Goal: Task Accomplishment & Management: Manage account settings

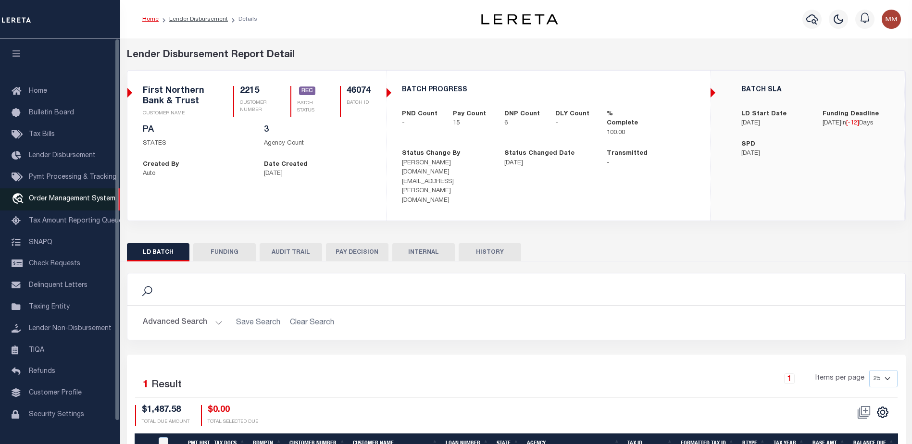
click at [70, 200] on span "Order Management System" at bounding box center [72, 199] width 86 height 7
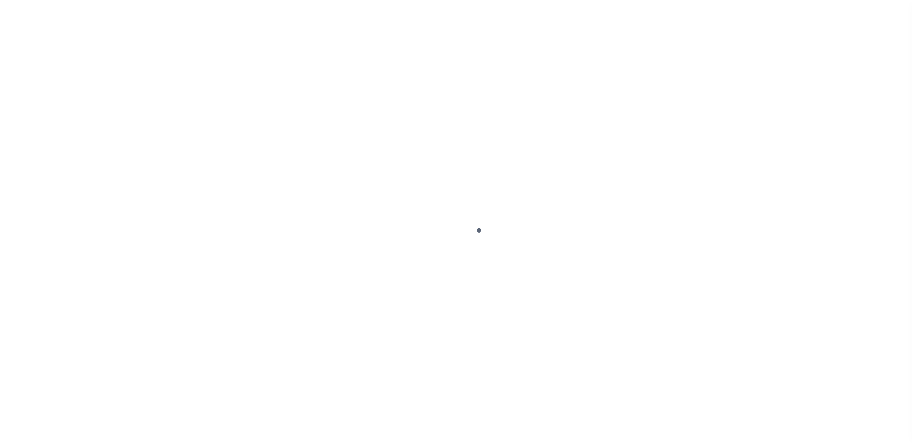
scroll to position [24, 0]
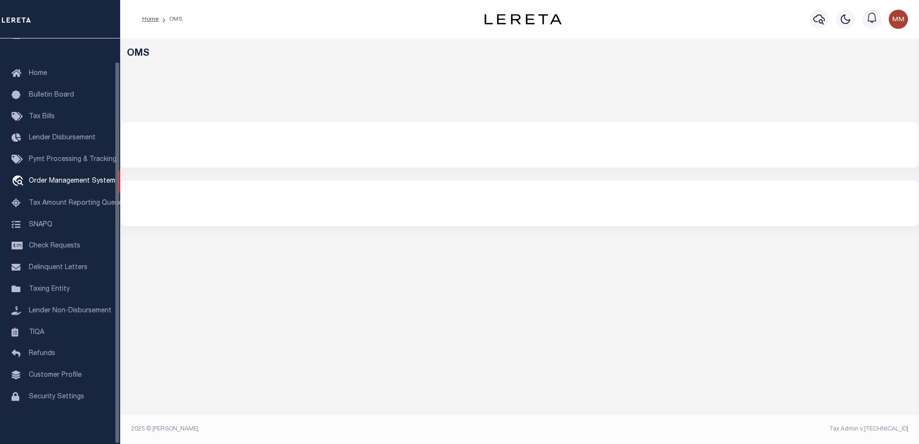
select select "200"
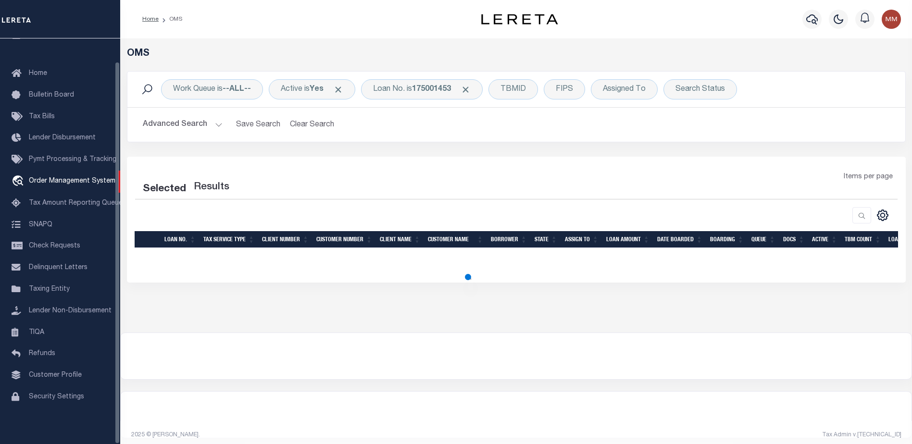
select select "200"
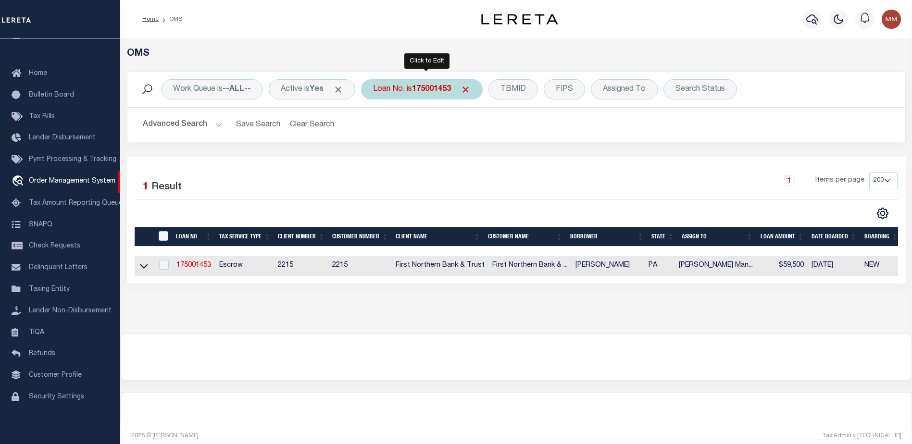
click at [433, 91] on b "175001453" at bounding box center [431, 90] width 39 height 8
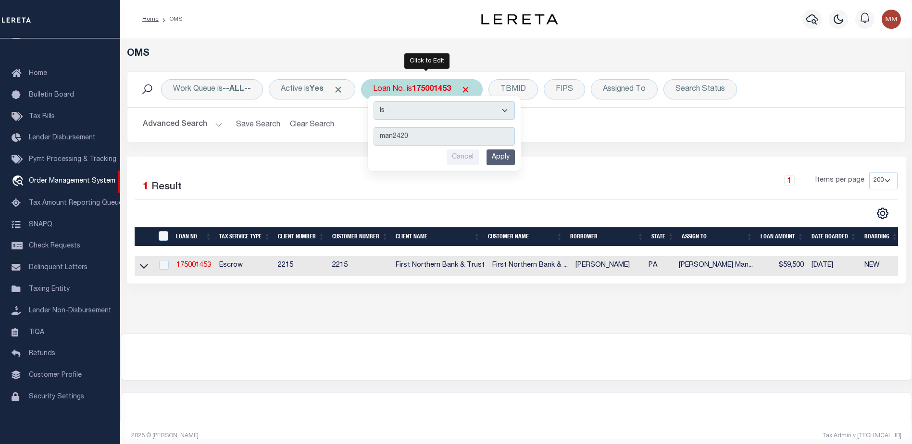
type input "man24206"
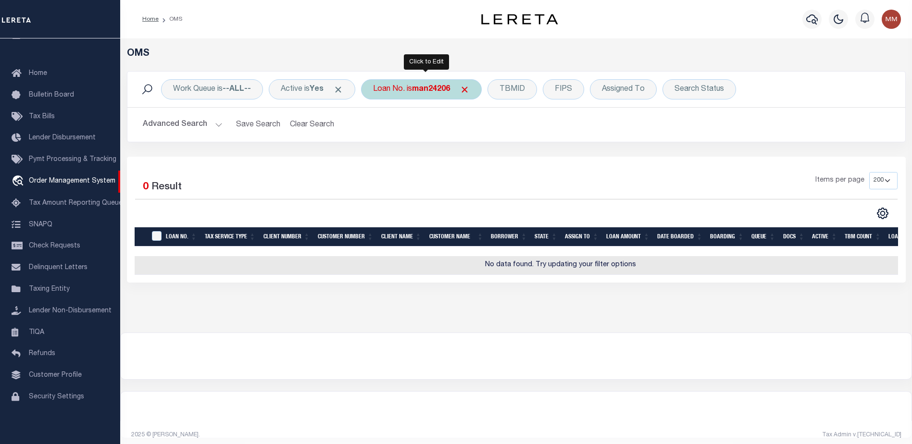
click at [422, 87] on b "man24206" at bounding box center [431, 90] width 38 height 8
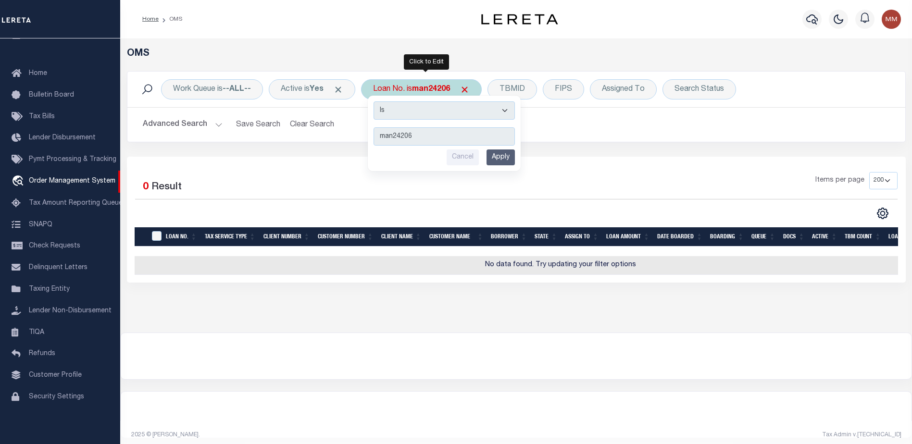
click at [428, 129] on input "man24206" at bounding box center [443, 136] width 141 height 18
type input "man24206nd"
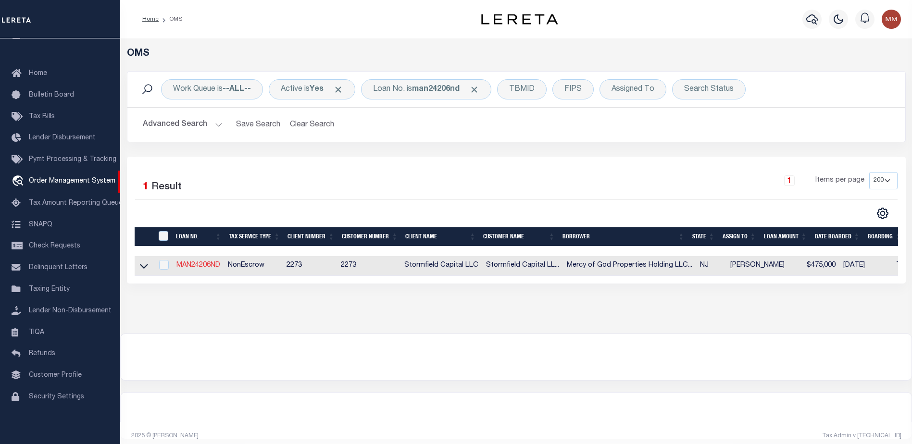
click at [205, 267] on link "MAN24206ND" at bounding box center [198, 265] width 44 height 7
type input "MAN24206ND"
type input "Mercy of God Properties Holding LLC - [GEOGRAPHIC_DATA], [GEOGRAPHIC_DATA]"
select select
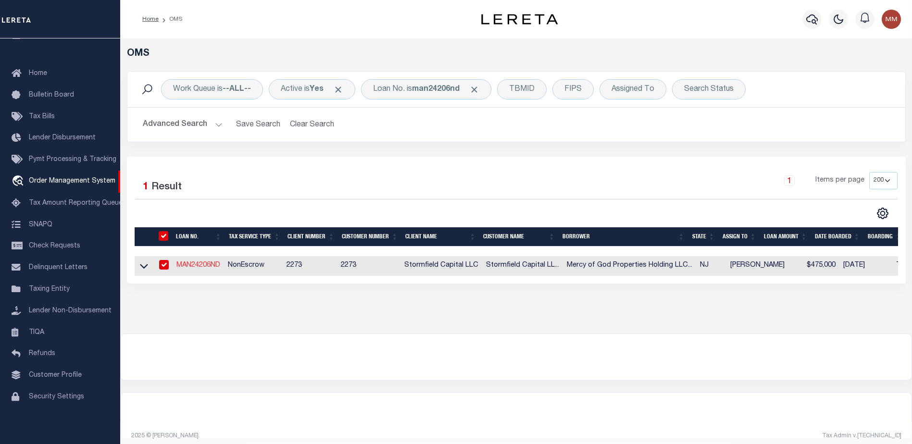
type input "3 Poe Pl"
select select "10"
select select "NonEscrow"
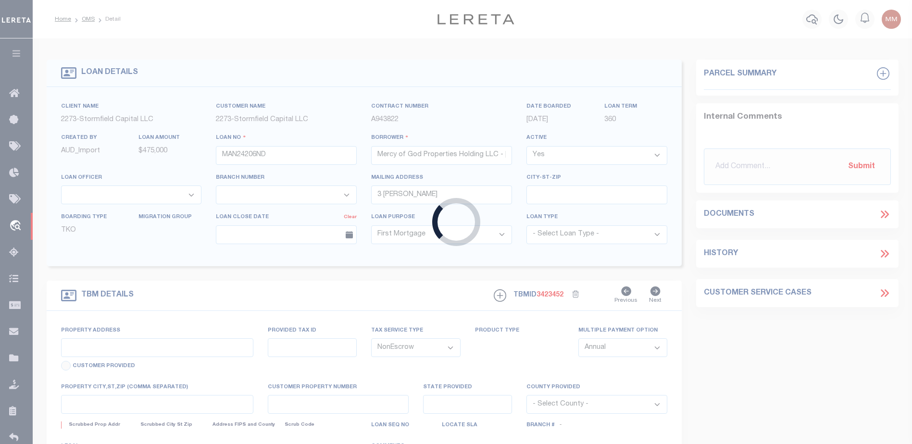
type input "[STREET_ADDRESS]"
type input "0714_340_21"
select select
type input "[GEOGRAPHIC_DATA]"
type input "NJ"
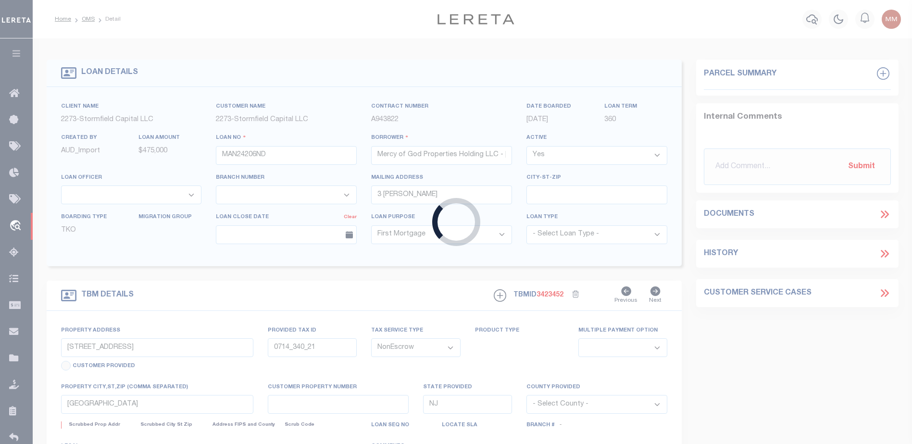
select select
select select "84862"
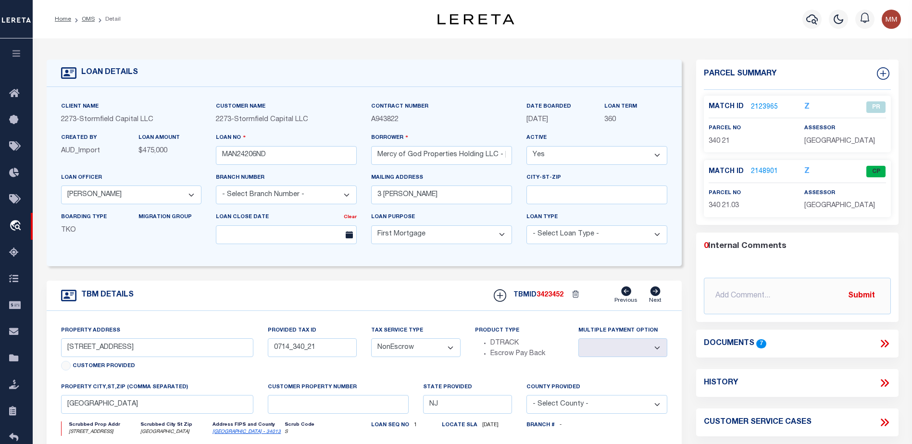
click at [766, 107] on link "2123965" at bounding box center [764, 107] width 27 height 10
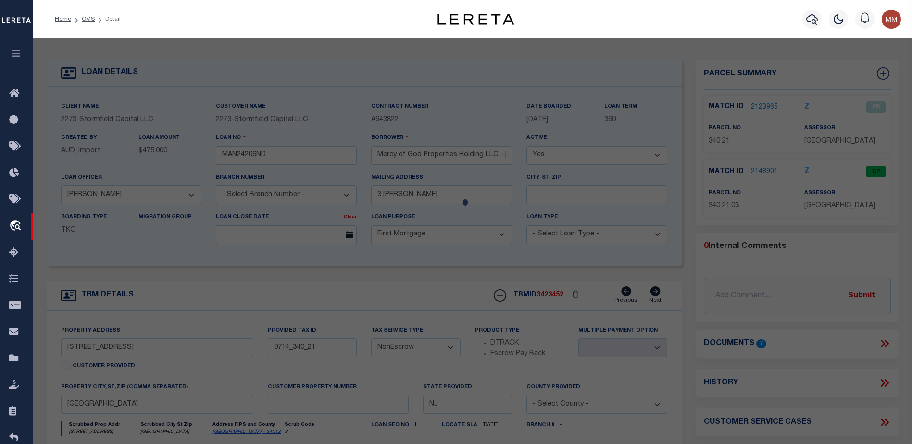
checkbox input "false"
select select "PR"
select select "PPR"
select select "AGW"
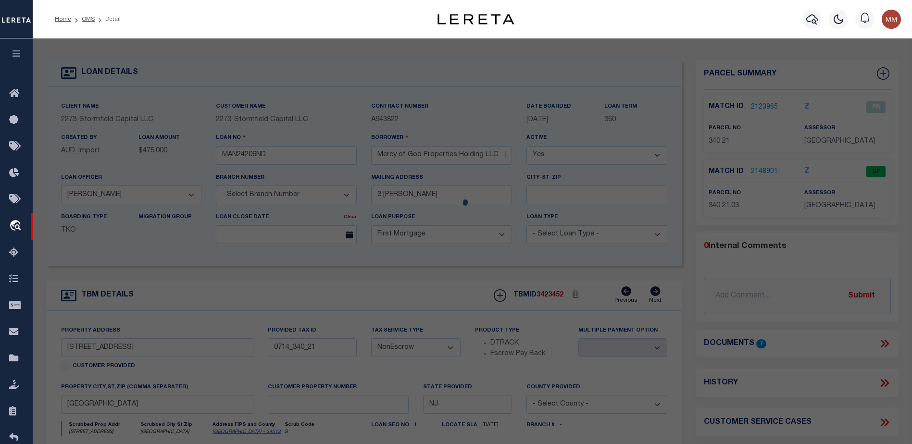
select select
type input "591-597 S 18th"
type input "Newark NJ 07103"
type textarea "6/2/25 For the property address on the loan of 595-597 S. 18TH the parcel id sh…"
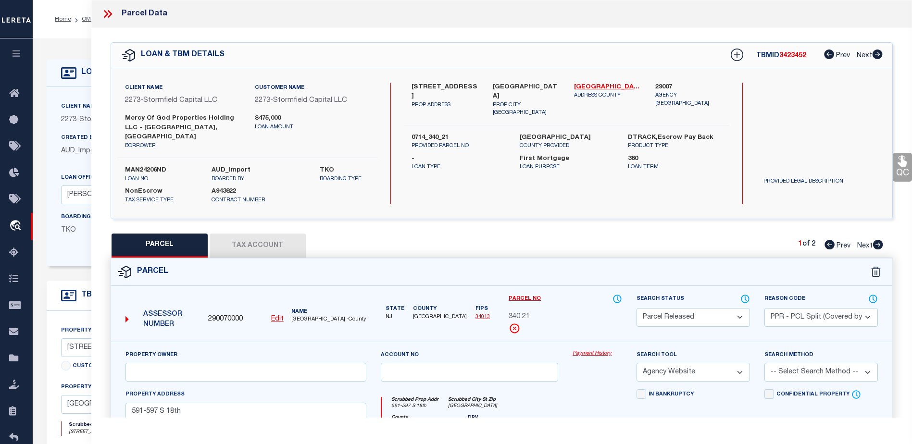
click at [593, 350] on link "Payment History" at bounding box center [596, 354] width 49 height 8
click at [592, 350] on link "Payment History" at bounding box center [596, 354] width 49 height 8
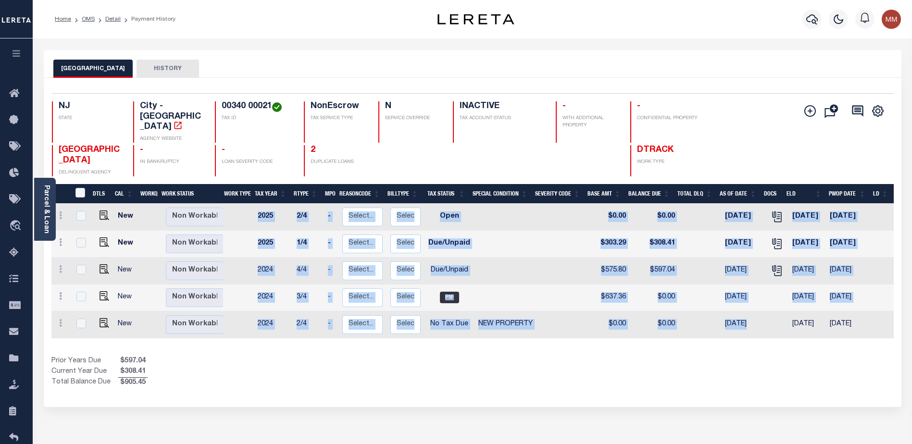
drag, startPoint x: 760, startPoint y: 314, endPoint x: 826, endPoint y: 316, distance: 66.3
click at [826, 316] on div "DTLS CAL WorkQ Work Status Work Type Tax Year RType MPO ReasonCode BillType Tax…" at bounding box center [472, 271] width 842 height 135
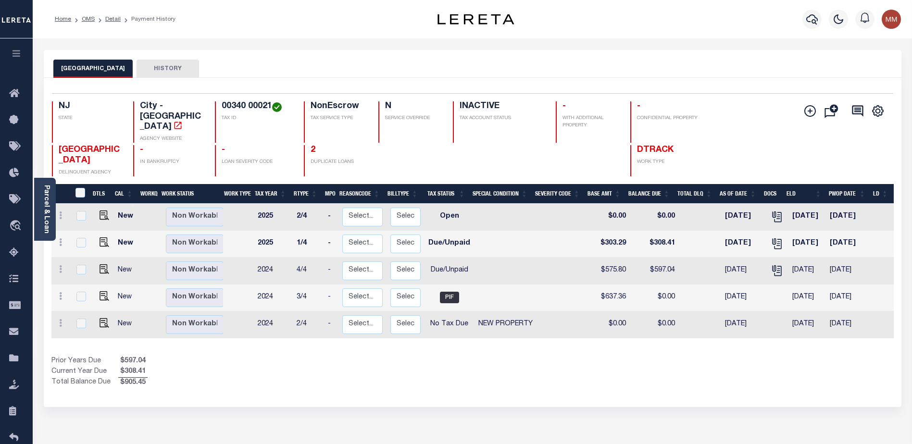
click at [792, 356] on div "Show Tax Lines before Bill Release Date Prior Years Due $597.04 Current Year Du…" at bounding box center [472, 372] width 842 height 32
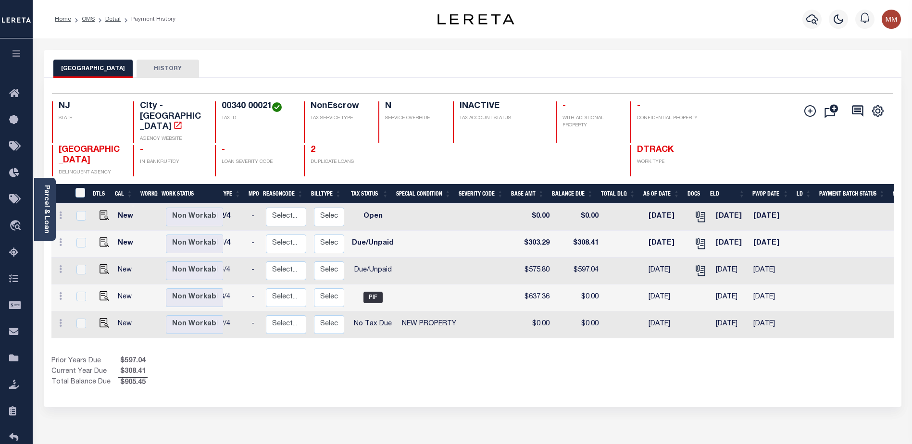
scroll to position [0, 101]
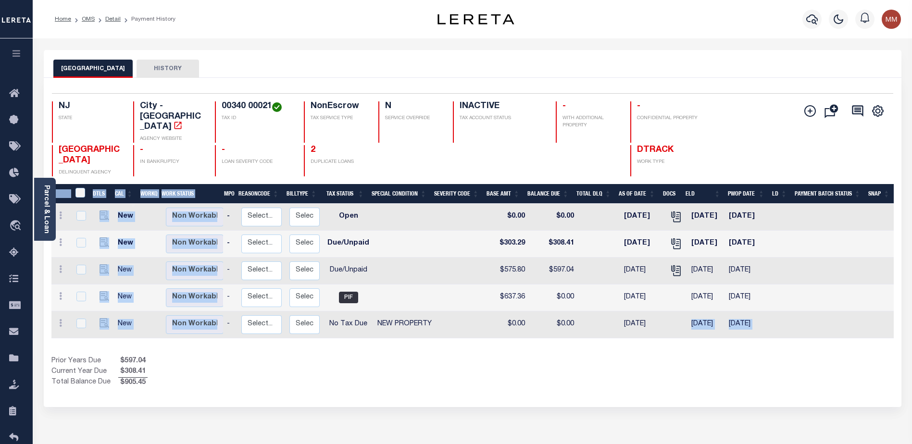
drag, startPoint x: 488, startPoint y: 320, endPoint x: 633, endPoint y: 335, distance: 145.9
click at [673, 312] on div "DTLS CAL WorkQ Work Status Work Type Tax Year RType MPO ReasonCode BillType Tax…" at bounding box center [472, 286] width 842 height 204
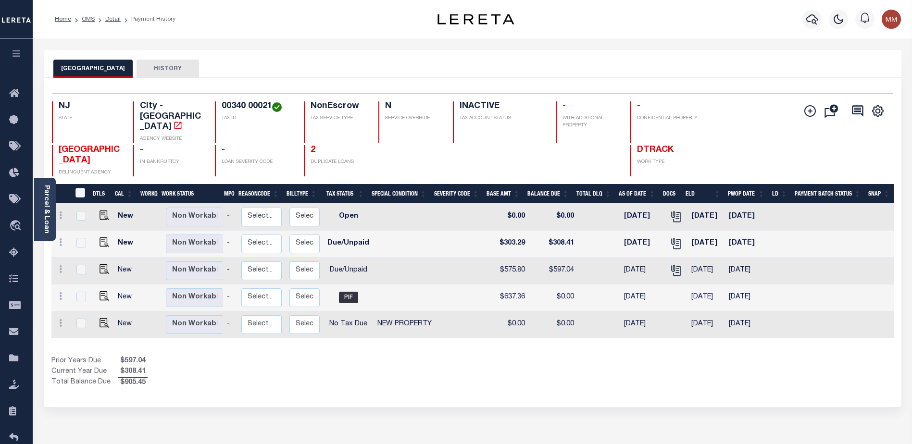
click at [394, 231] on td at bounding box center [404, 244] width 62 height 27
checkbox input "true"
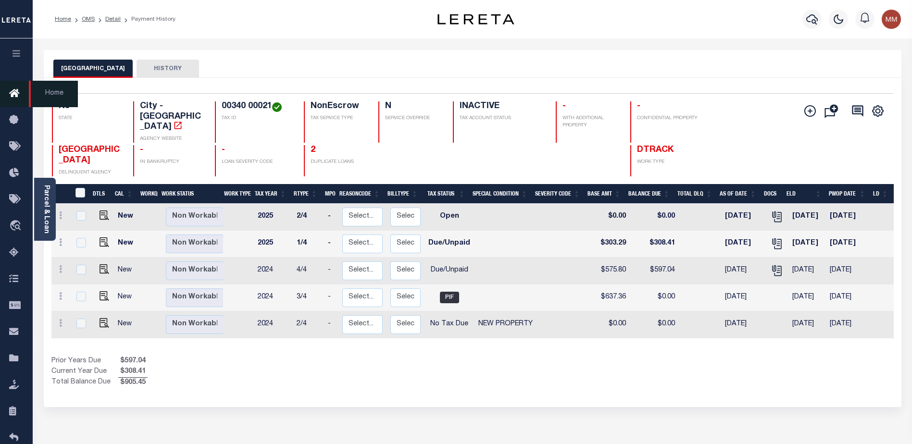
click at [13, 95] on icon at bounding box center [16, 94] width 15 height 12
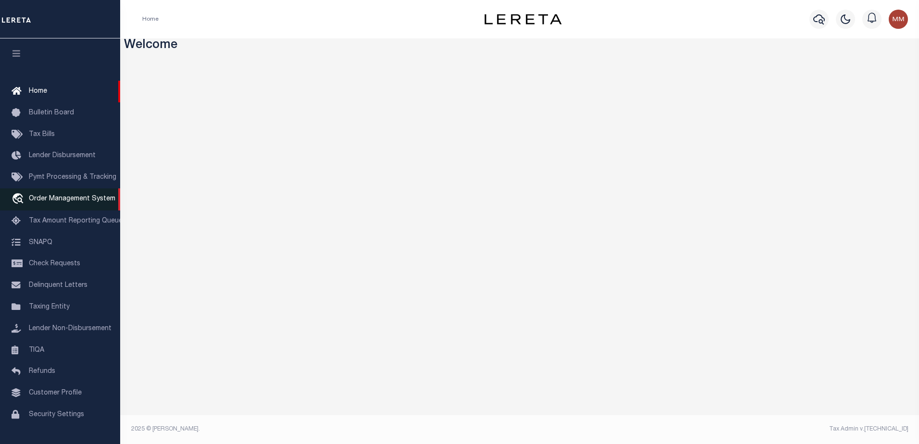
click at [56, 197] on span "Order Management System" at bounding box center [72, 199] width 86 height 7
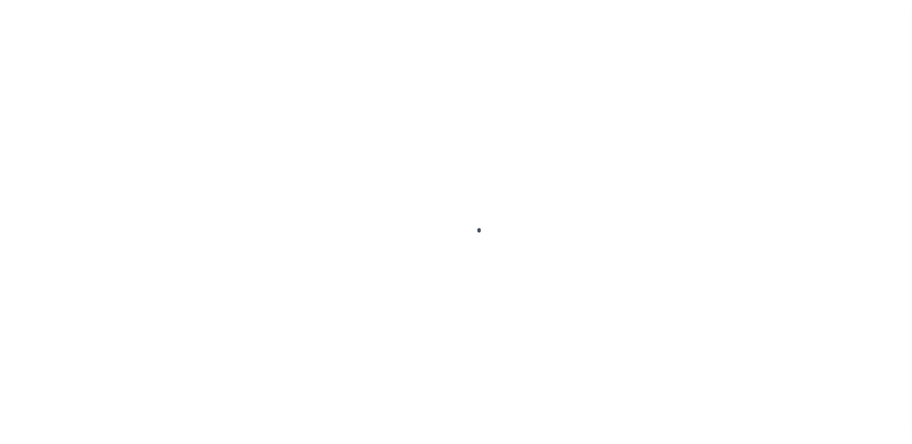
scroll to position [24, 0]
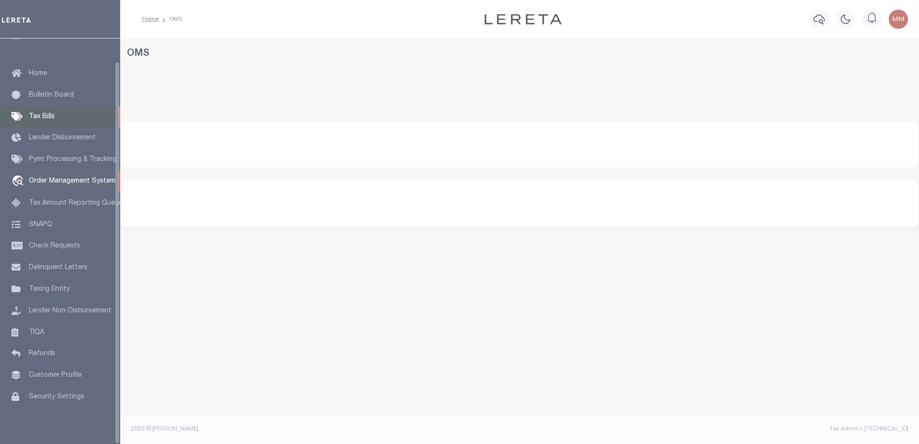
select select "200"
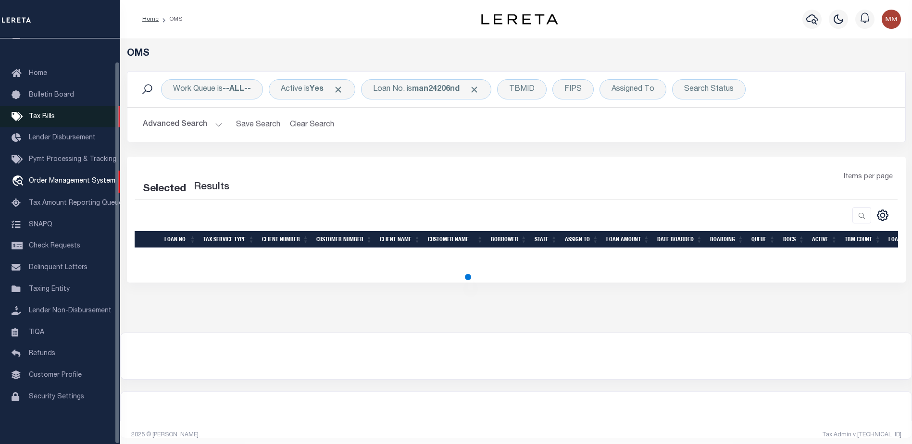
select select "200"
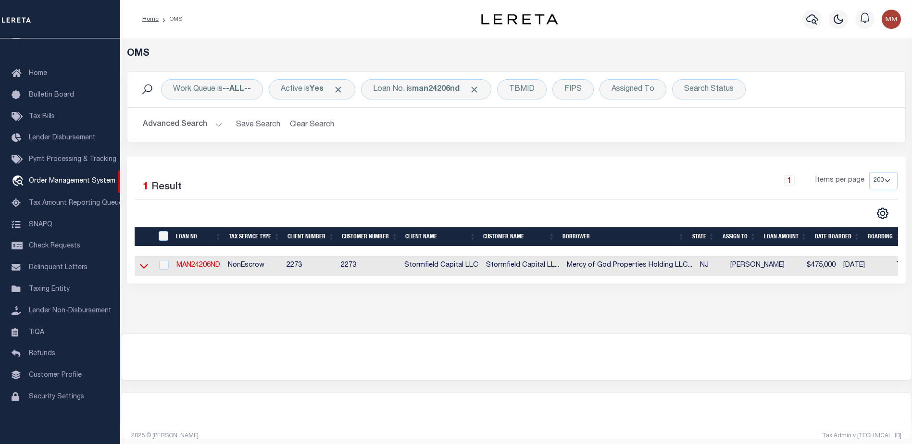
click at [145, 265] on icon at bounding box center [144, 266] width 8 height 10
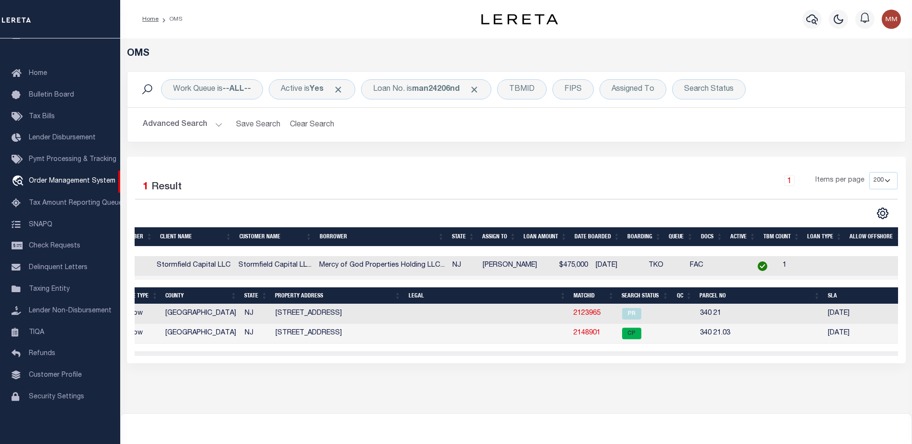
scroll to position [0, 249]
click at [579, 336] on link "2148901" at bounding box center [584, 333] width 27 height 7
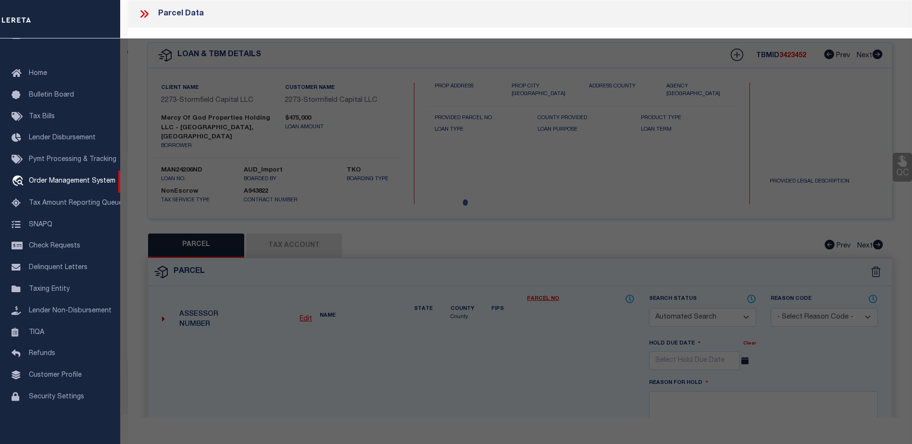
checkbox input "false"
select select "CP"
type input "MERCY OF GOD PROPERTIES HOLDING LLC"
select select
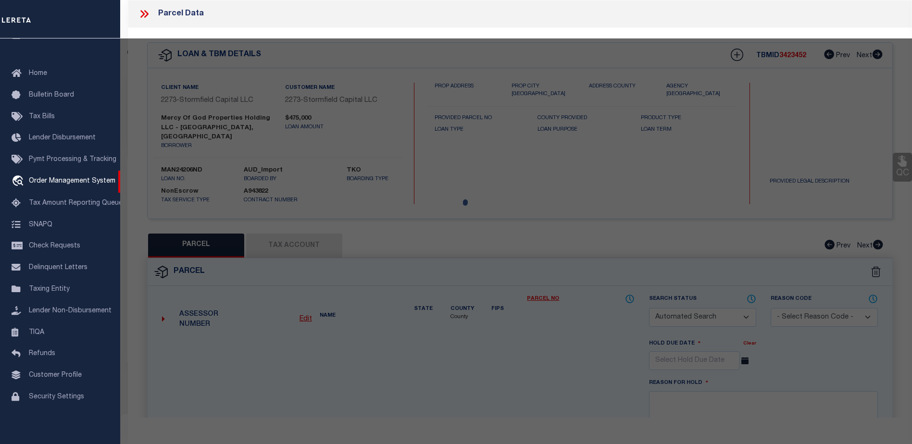
type input "595-597 S 18TH"
checkbox input "false"
type textarea "B/L/Q:00340 / 00021.03"
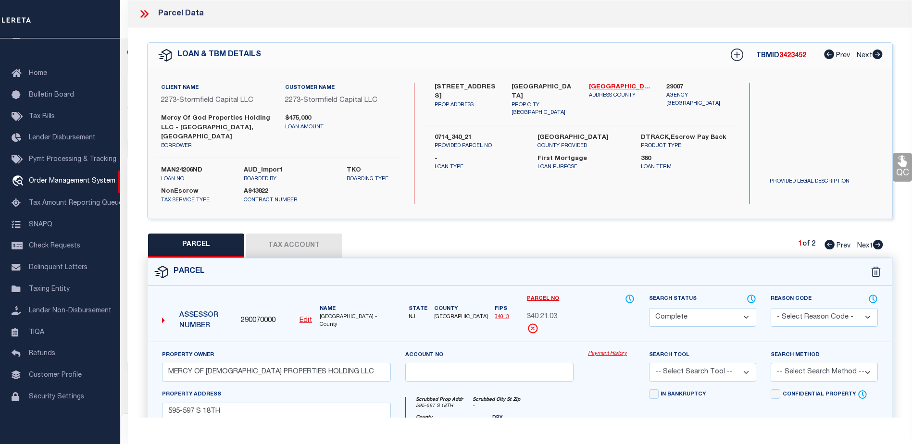
click at [588, 350] on link "Payment History" at bounding box center [611, 354] width 47 height 8
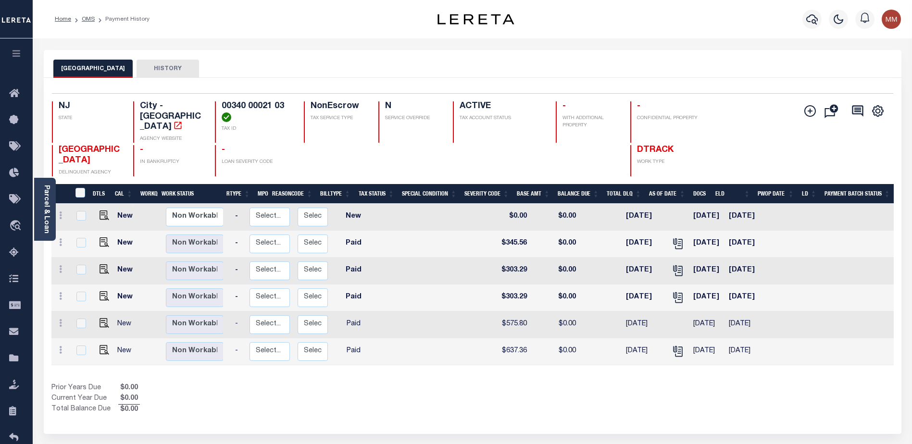
scroll to position [0, 96]
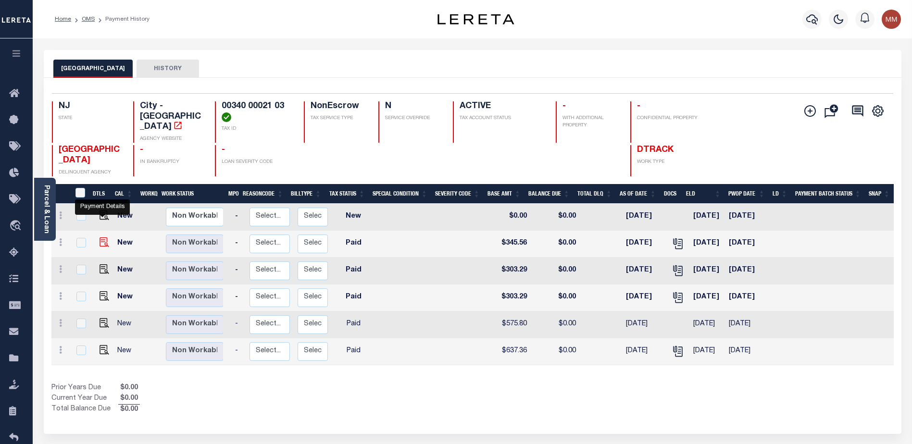
click at [104, 237] on img "" at bounding box center [104, 242] width 10 height 10
checkbox input "true"
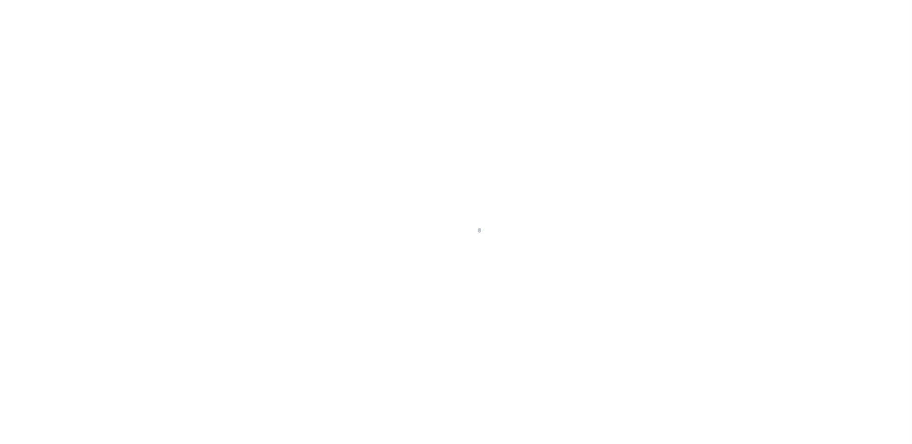
select select "PYD"
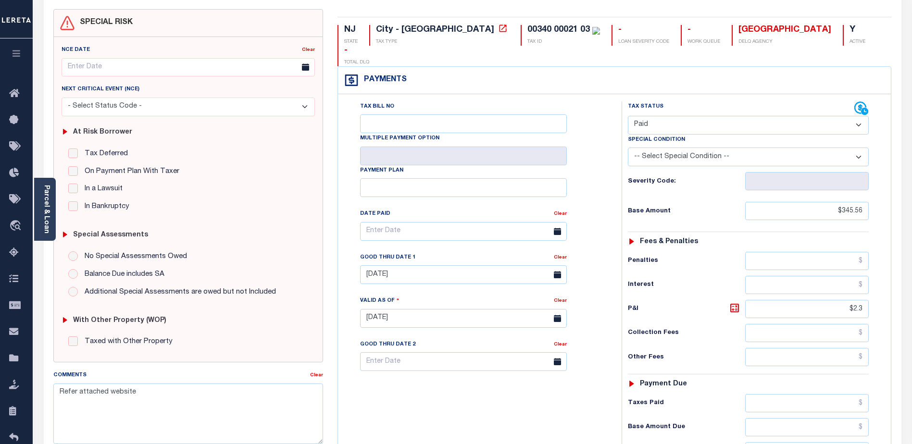
scroll to position [96, 0]
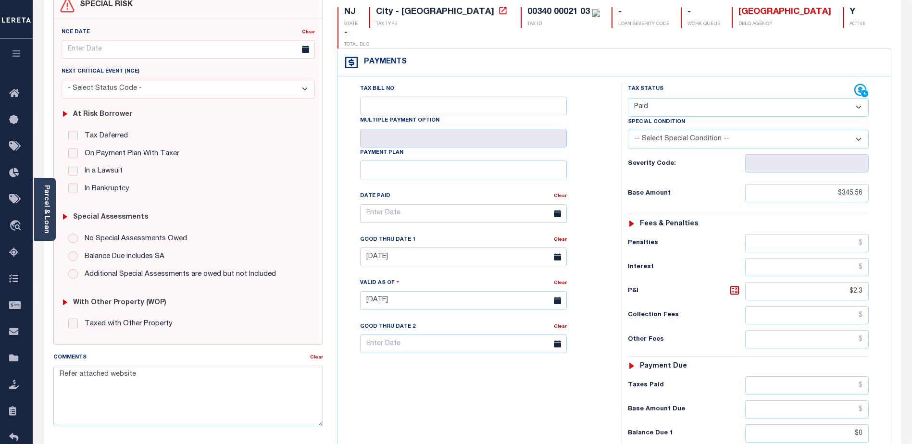
click at [861, 130] on select "-- Select Special Condition -- 3RD PARTY TAX LIEN AGENCY TAX LIEN (A.K.A Inside…" at bounding box center [748, 139] width 241 height 19
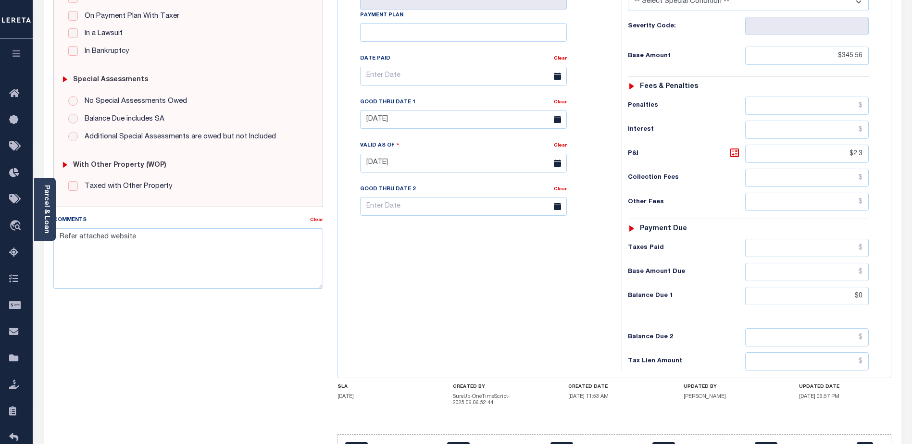
scroll to position [240, 0]
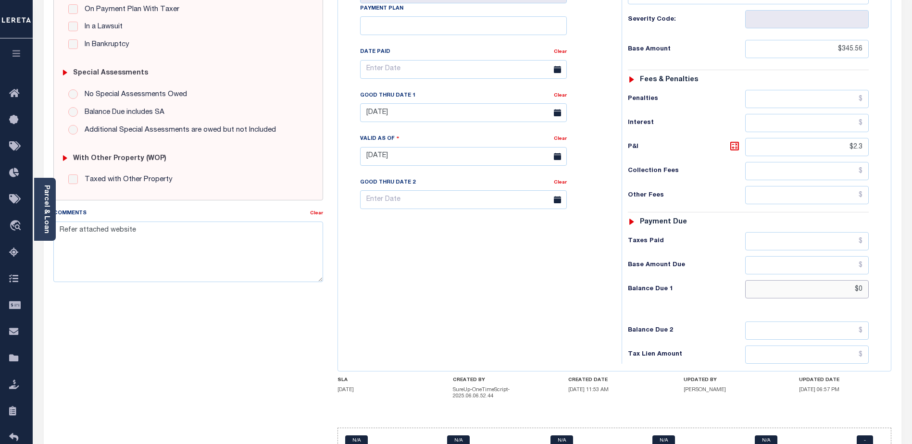
click at [788, 280] on input "$0" at bounding box center [806, 289] width 123 height 18
type input "$.00"
type input "[DATE]"
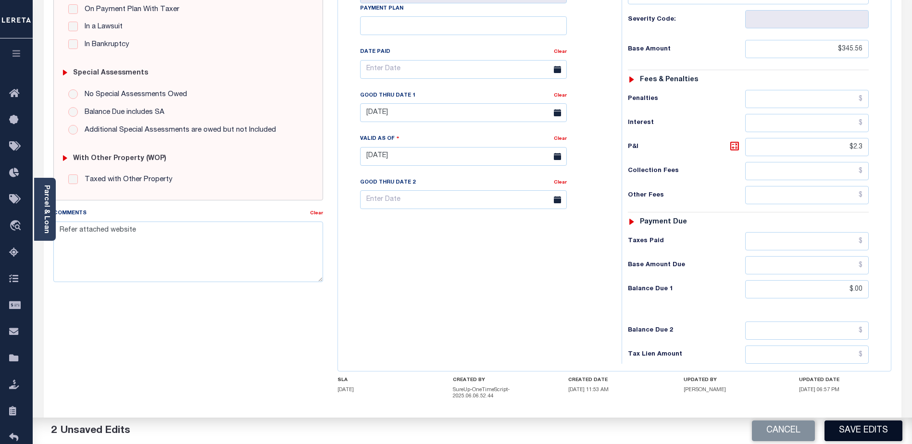
click at [867, 435] on button "Save Edits" at bounding box center [863, 430] width 78 height 21
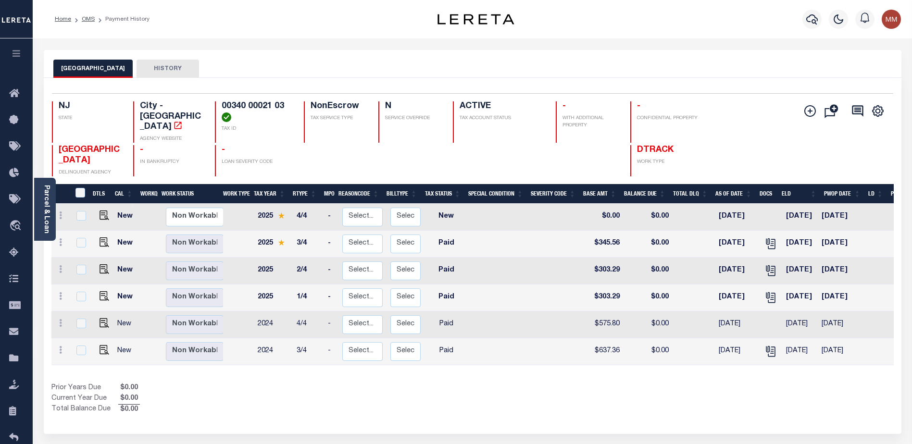
scroll to position [1, 0]
click at [15, 92] on icon at bounding box center [16, 94] width 15 height 12
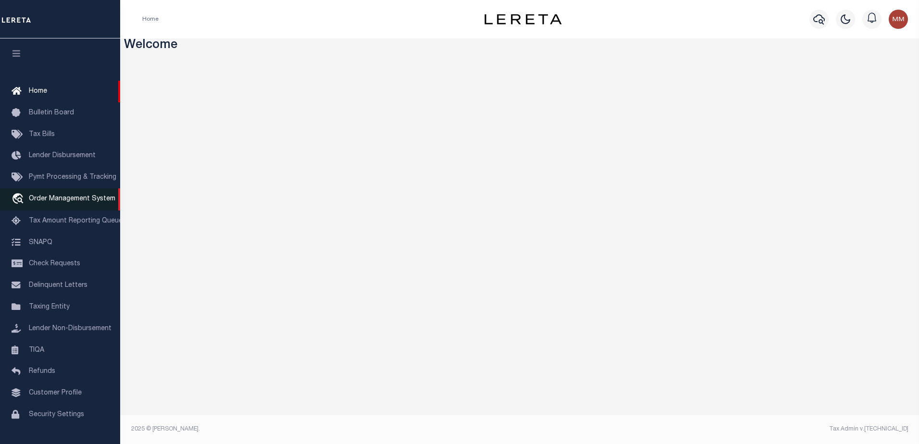
click at [91, 200] on span "Order Management System" at bounding box center [72, 199] width 86 height 7
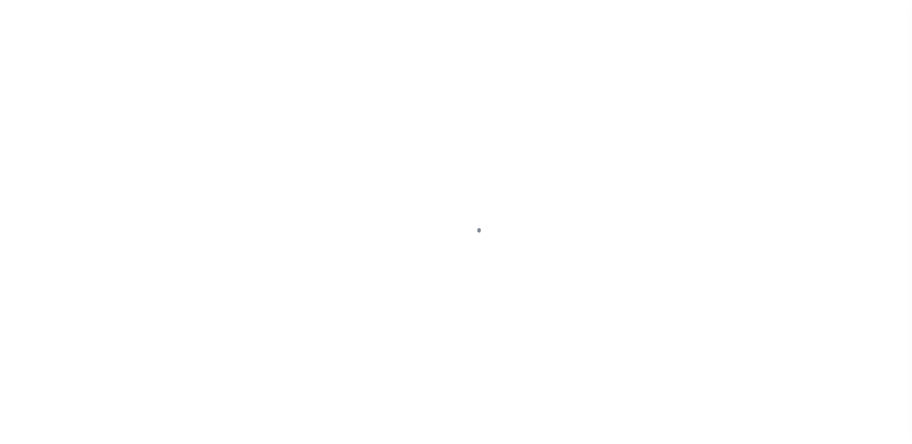
scroll to position [24, 0]
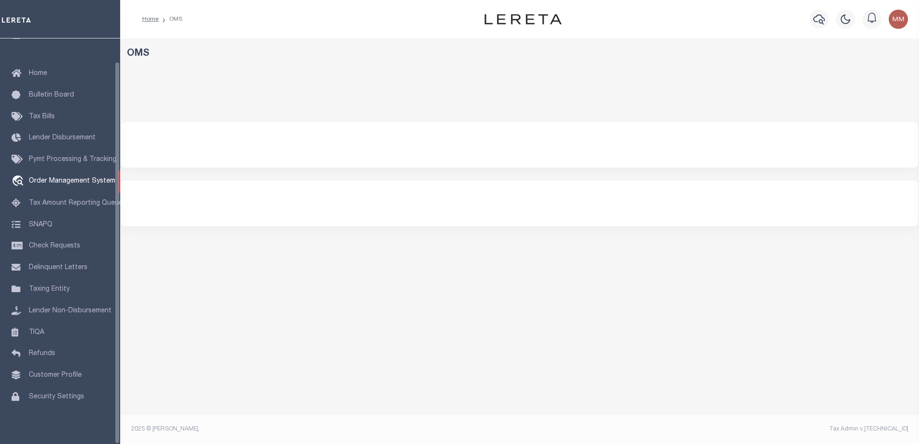
select select "200"
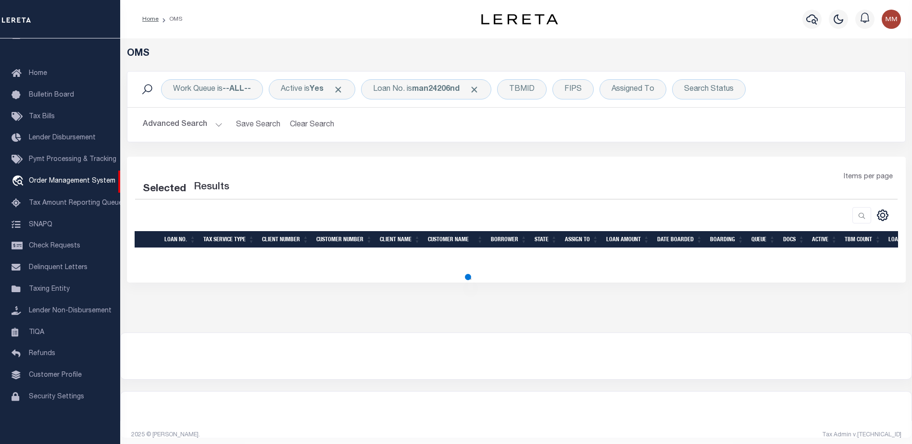
select select "200"
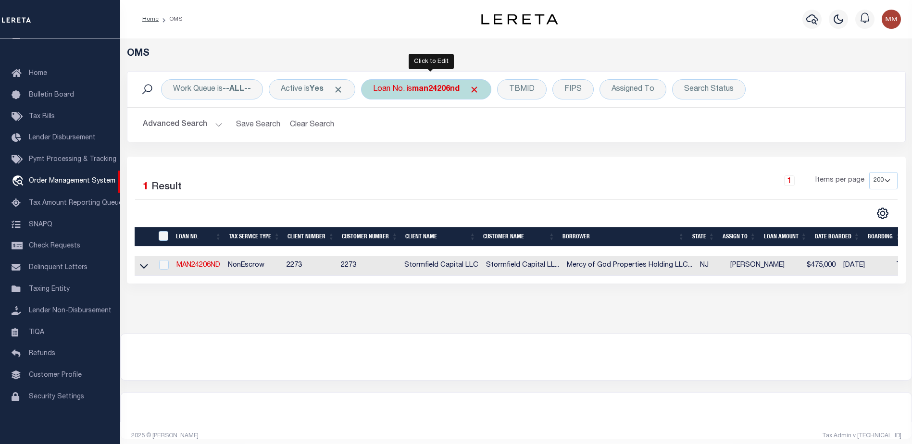
click at [425, 86] on b "man24206nd" at bounding box center [436, 90] width 48 height 8
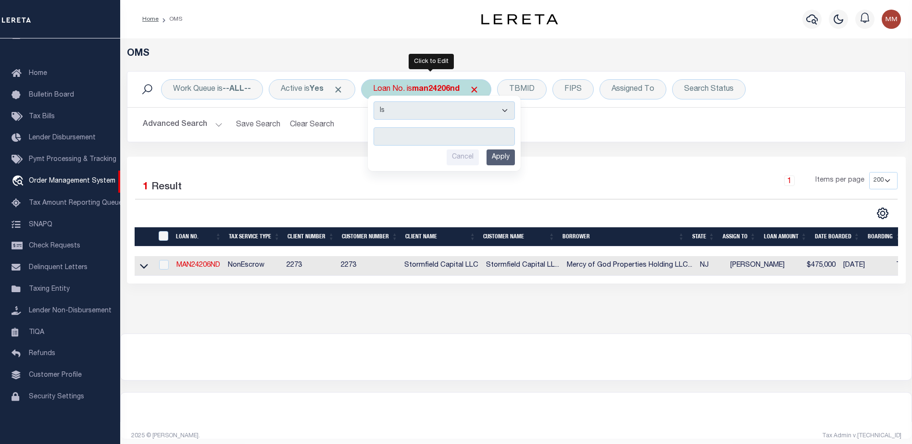
click at [404, 133] on input "text" at bounding box center [443, 136] width 141 height 18
type input "150112661"
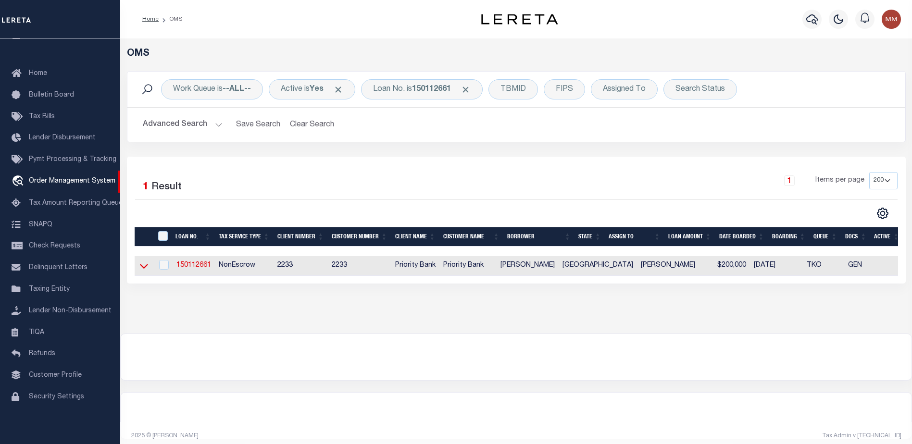
click at [146, 264] on icon at bounding box center [144, 266] width 8 height 10
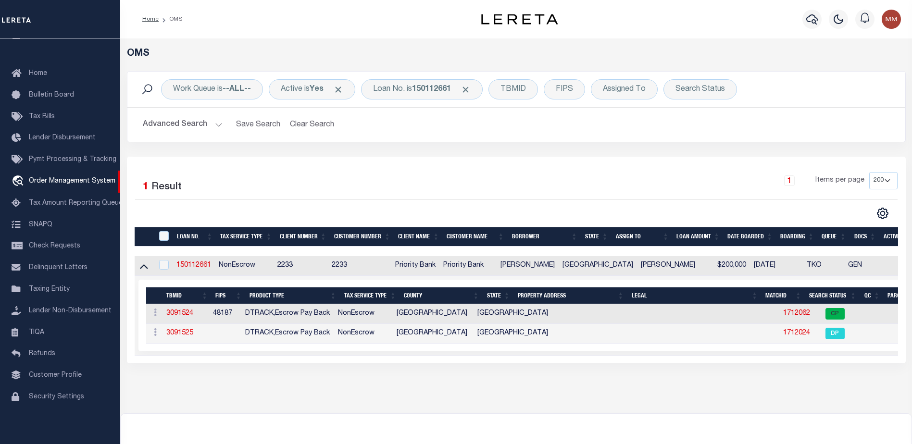
drag, startPoint x: 735, startPoint y: 363, endPoint x: 815, endPoint y: 363, distance: 80.2
click at [815, 363] on div "Selected 1 Result 1 Items per page 10 25 50 100 200" at bounding box center [516, 260] width 778 height 207
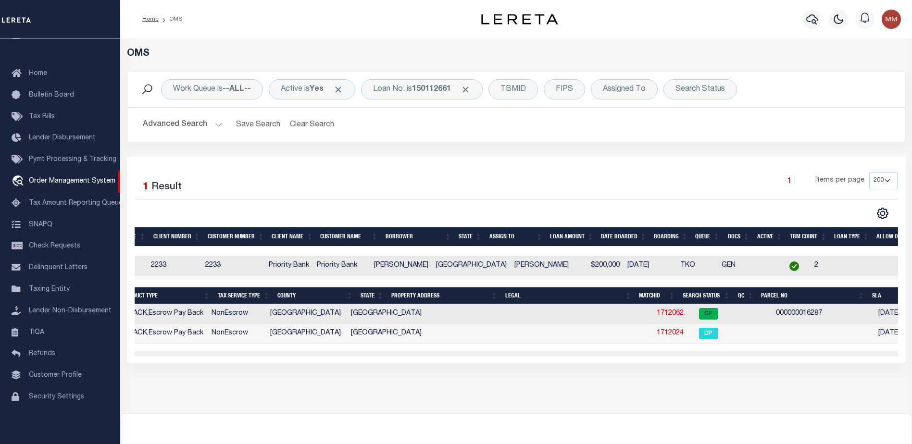
scroll to position [0, 131]
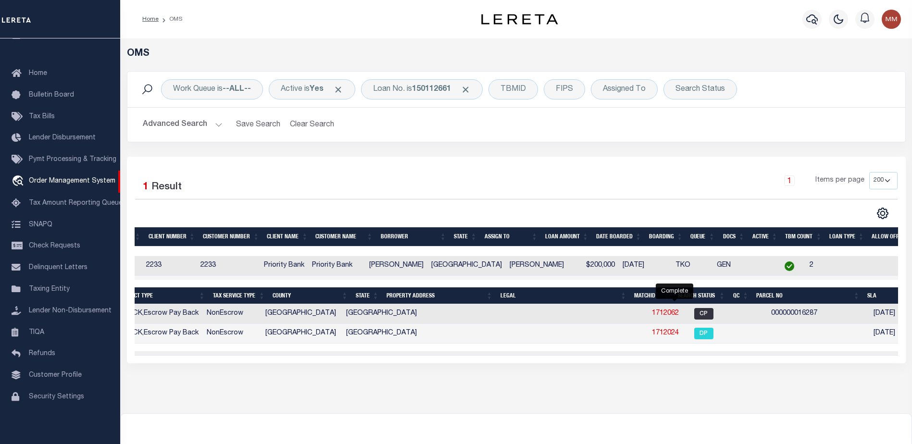
click at [694, 313] on span "CP" at bounding box center [703, 314] width 19 height 12
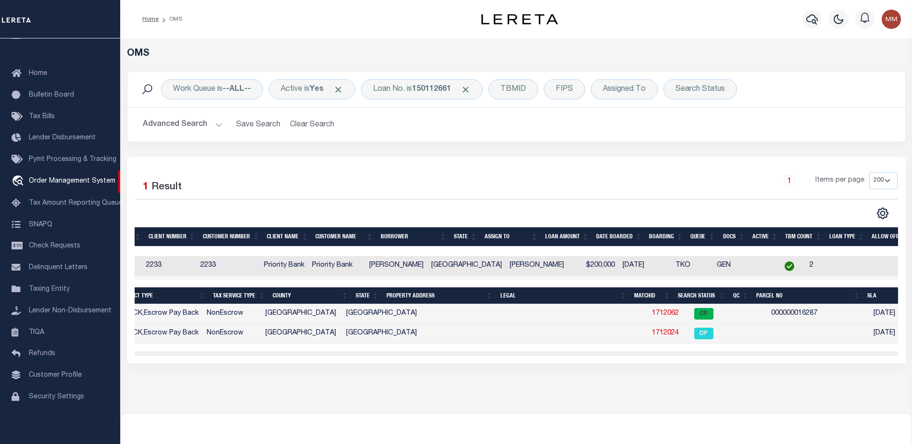
click at [652, 316] on link "1712062" at bounding box center [665, 313] width 27 height 7
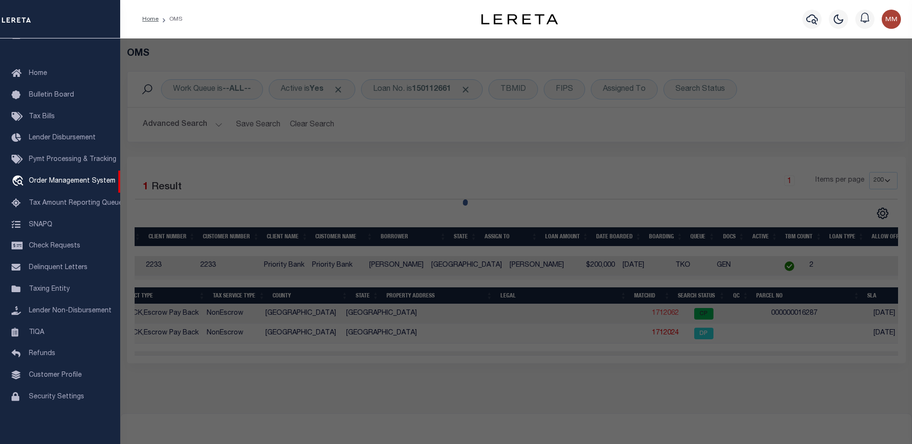
checkbox input "false"
select select "CP"
type input "[PERSON_NAME] [PERSON_NAME] & [PERSON_NAME]"
select select
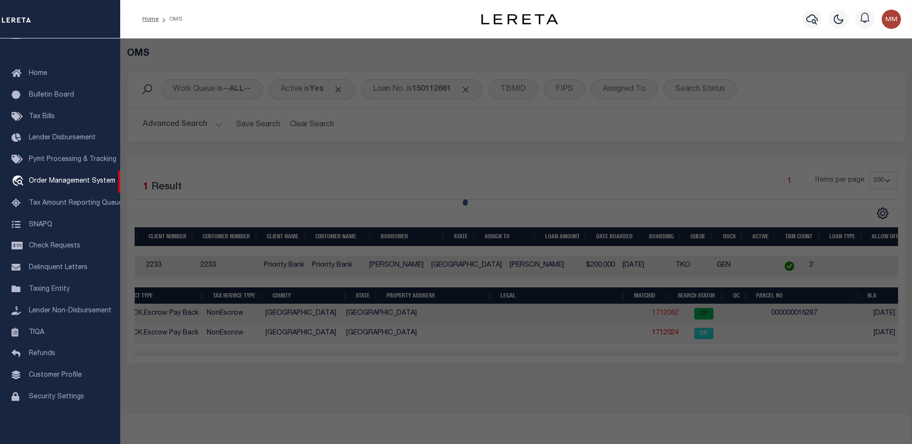
type input "[STREET_ADDRESS][PERSON_NAME]"
checkbox input "false"
type input "[GEOGRAPHIC_DATA]"
type textarea "LOT: 17F ADDN: BIRMENSDORF FARMS 1.0000AC"
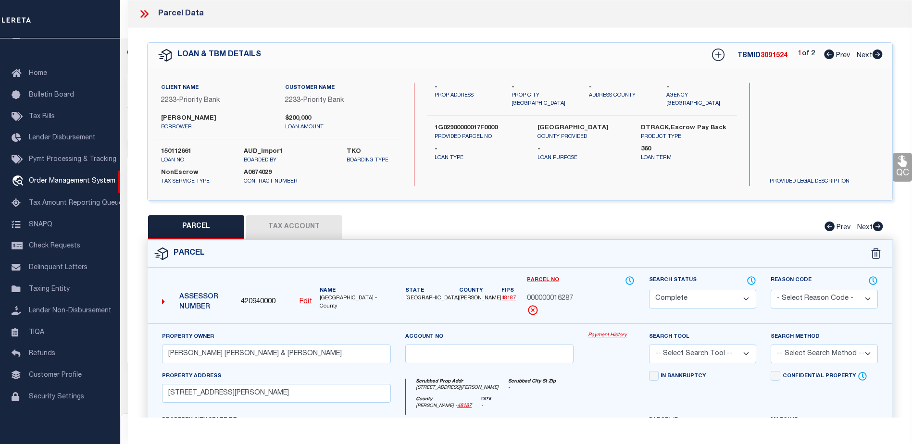
click at [616, 333] on link "Payment History" at bounding box center [611, 336] width 47 height 8
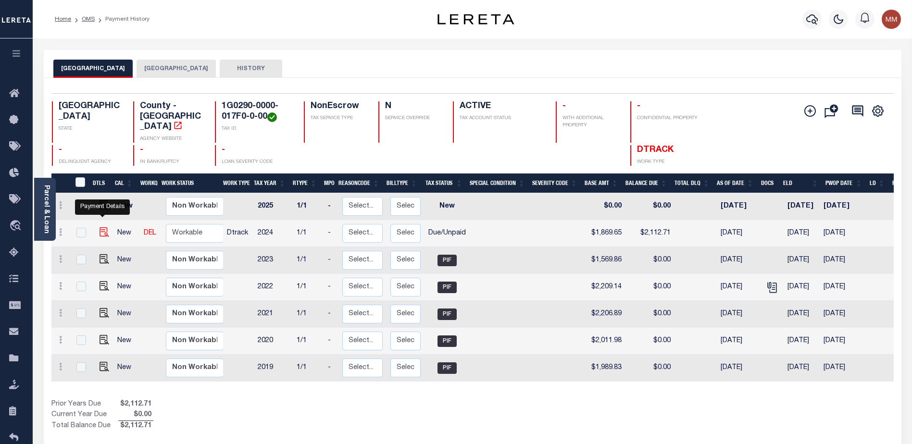
click at [104, 227] on img "" at bounding box center [104, 232] width 10 height 10
checkbox input "true"
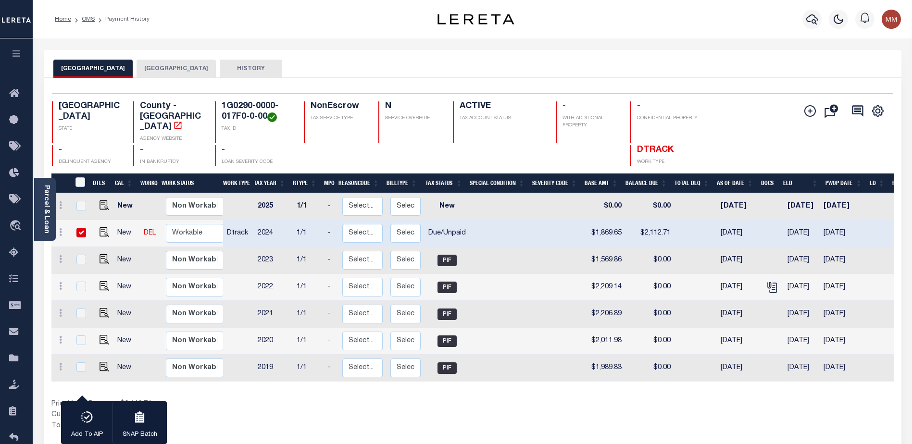
click at [79, 228] on input "checkbox" at bounding box center [81, 233] width 10 height 10
checkbox input "false"
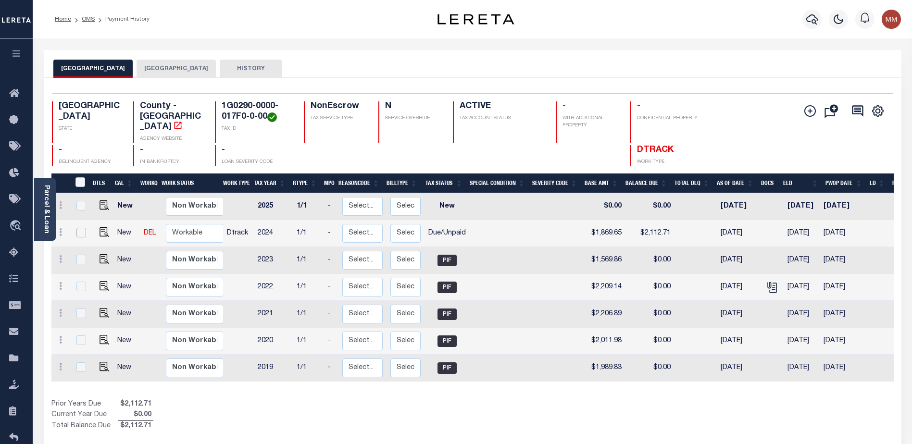
click at [77, 228] on input "checkbox" at bounding box center [81, 233] width 10 height 10
checkbox input "true"
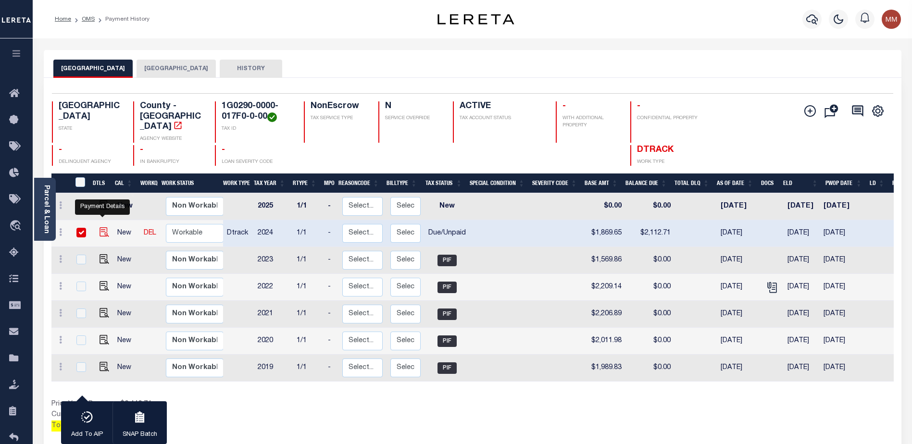
click at [99, 227] on img "" at bounding box center [104, 232] width 10 height 10
checkbox input "false"
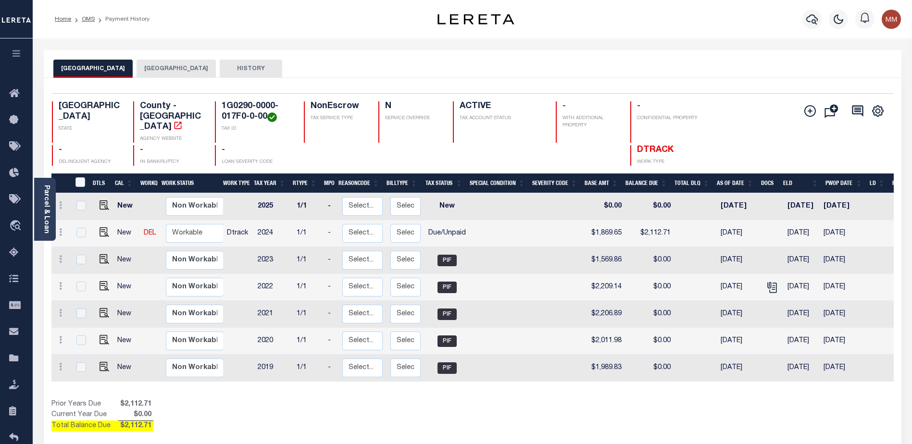
click at [104, 67] on button "HAYS COUNTY" at bounding box center [92, 69] width 79 height 18
click at [105, 227] on img "" at bounding box center [104, 232] width 10 height 10
checkbox input "true"
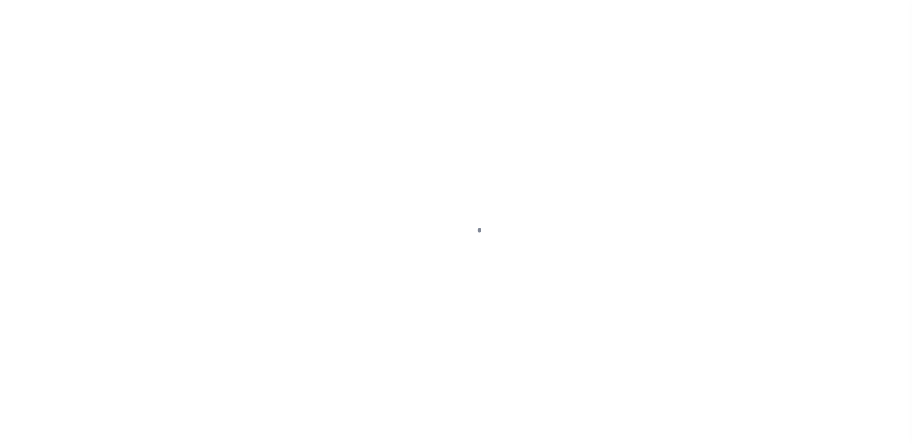
select select "DUE"
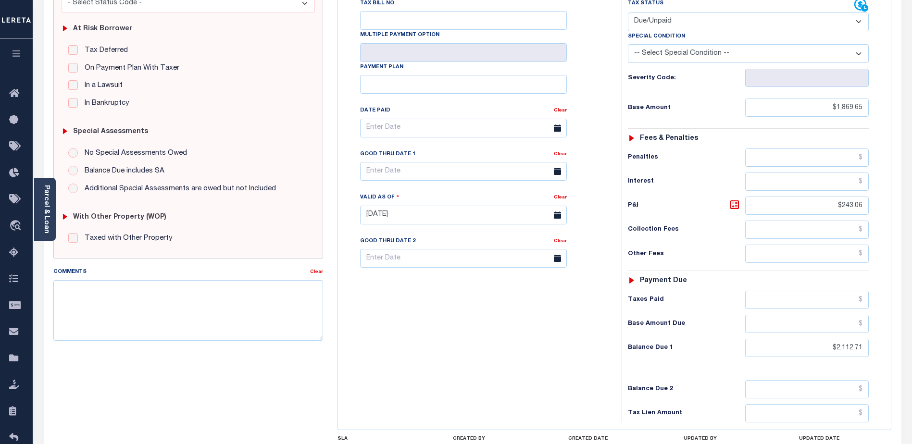
scroll to position [192, 0]
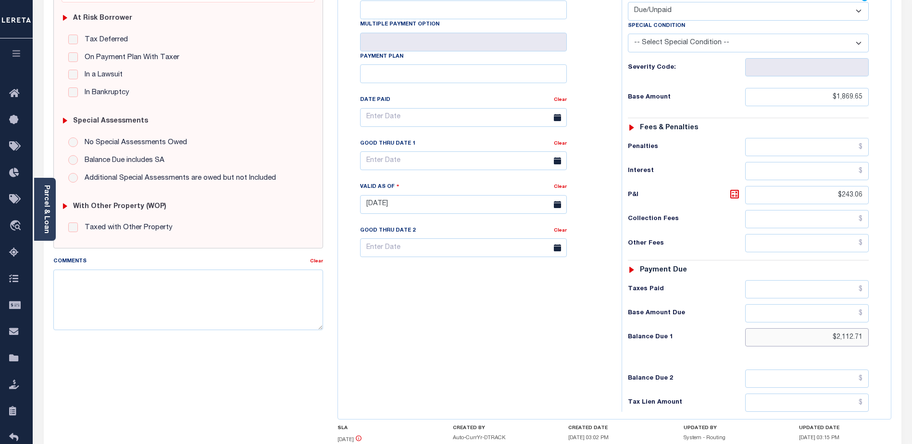
click at [767, 328] on input "$2,112.71" at bounding box center [806, 337] width 123 height 18
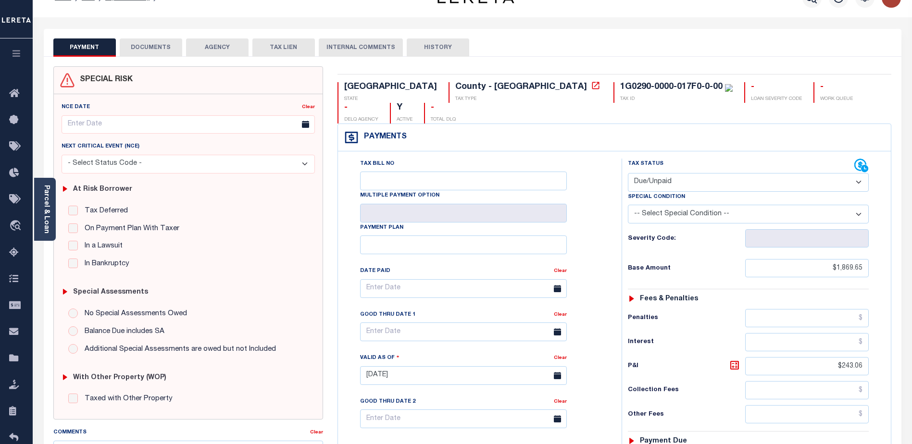
scroll to position [0, 0]
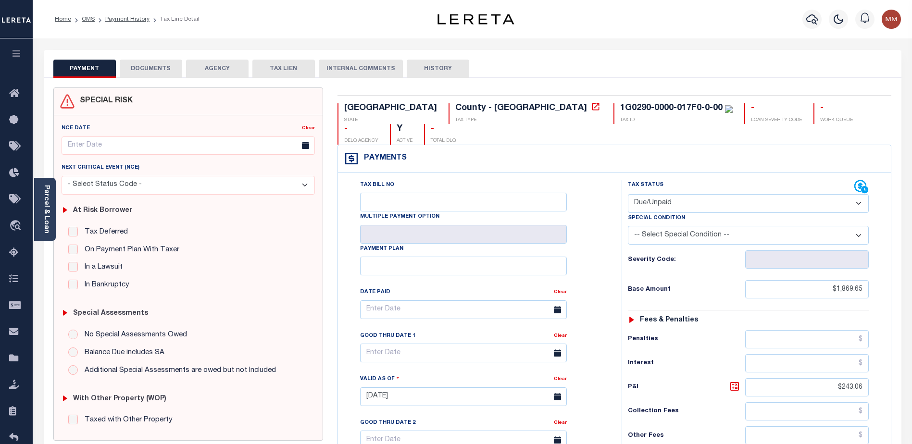
type input "$.00"
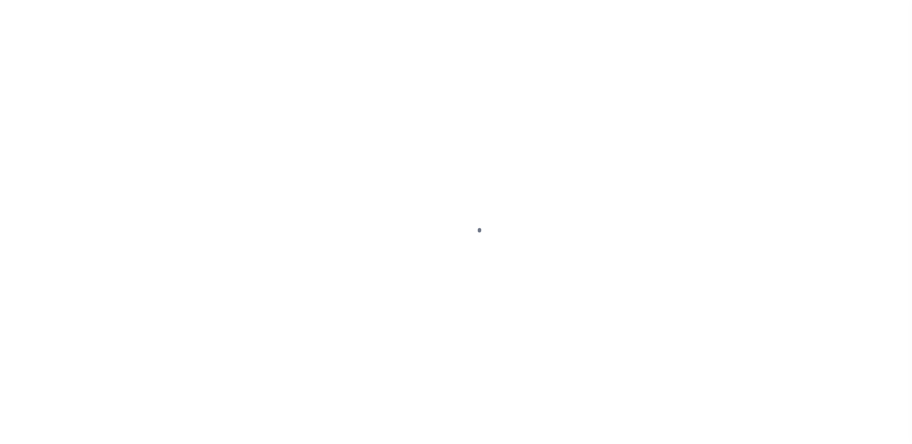
select select "DUE"
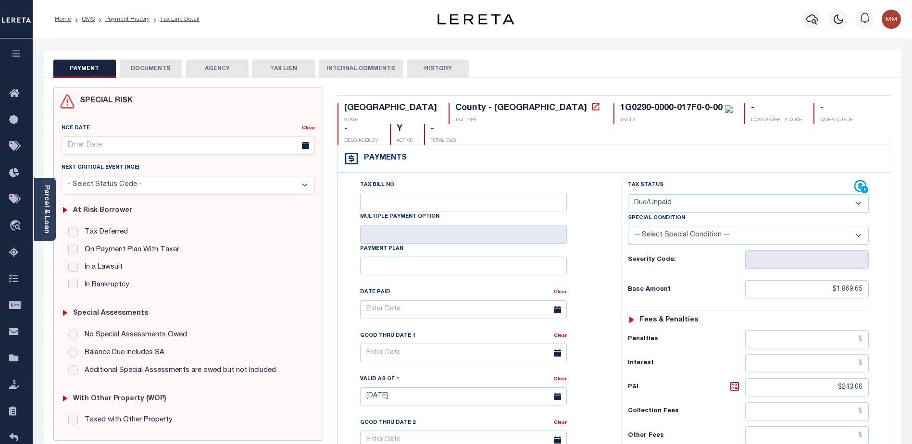
click at [436, 69] on button "HISTORY" at bounding box center [438, 69] width 62 height 18
select select "50"
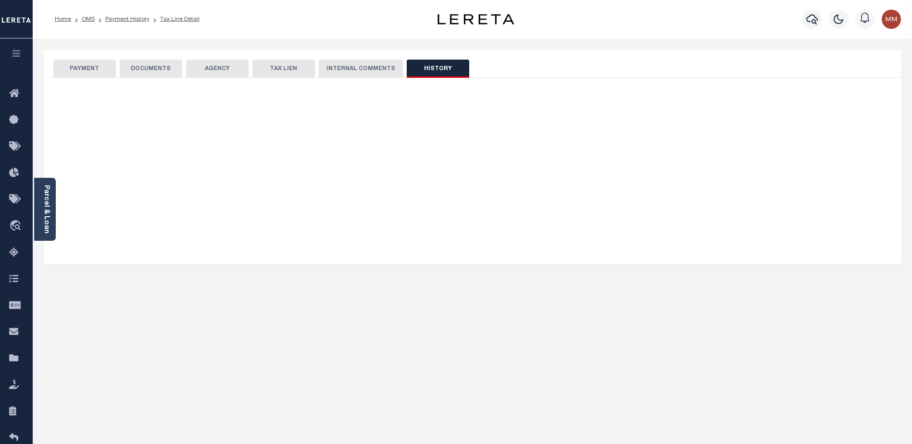
select select "50"
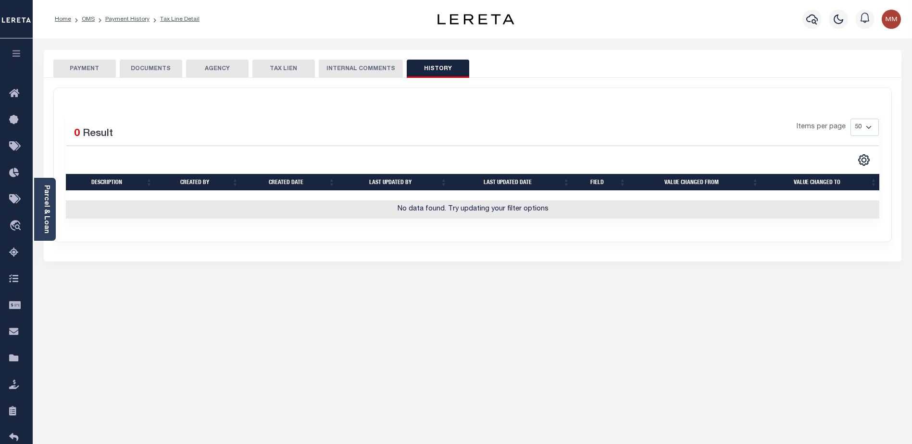
click at [81, 68] on button "PAYMENT" at bounding box center [84, 69] width 62 height 18
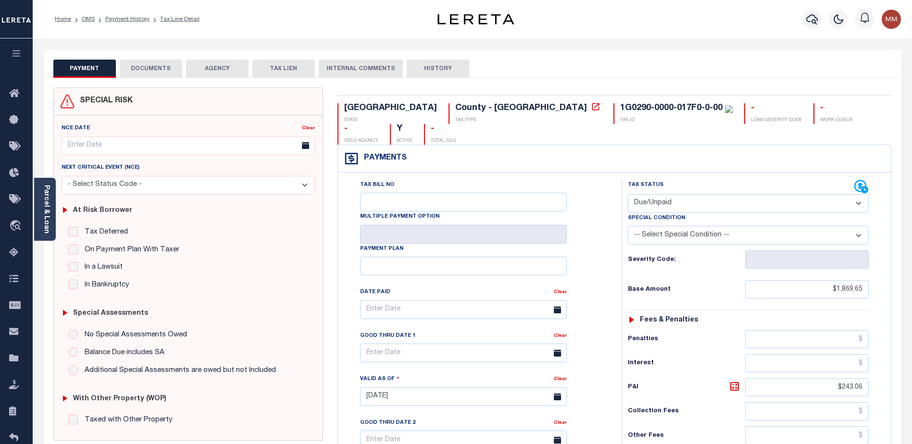
click at [853, 194] on select "- Select Status Code - Open Due/Unpaid Paid Incomplete No Tax Due Internal Refu…" at bounding box center [748, 203] width 241 height 19
select select "PYD"
click at [628, 194] on select "- Select Status Code - Open Due/Unpaid Paid Incomplete No Tax Due Internal Refu…" at bounding box center [748, 203] width 241 height 19
type input "10/01/2025"
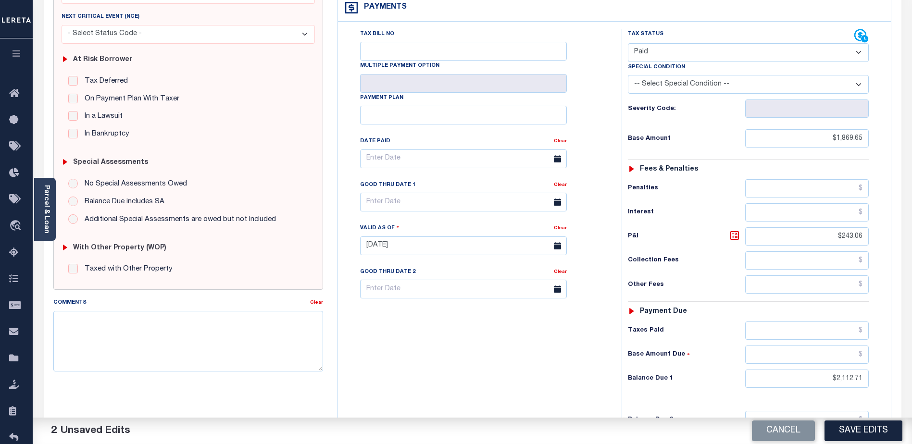
scroll to position [192, 0]
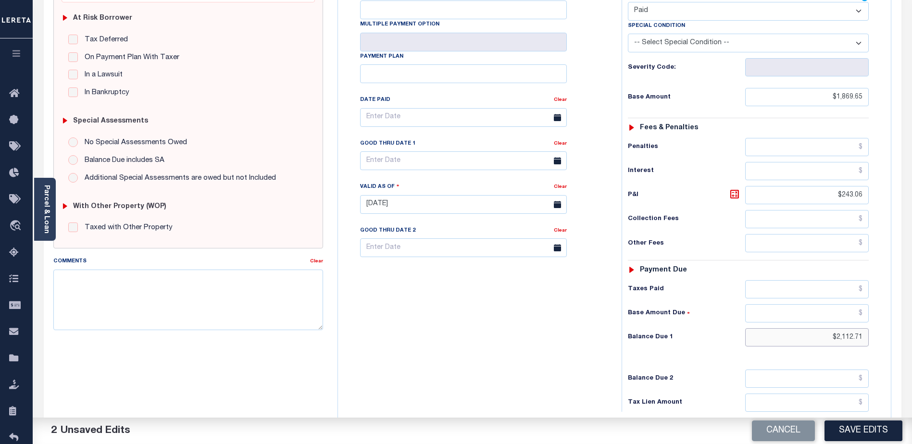
click at [777, 328] on input "$2,112.71" at bounding box center [806, 337] width 123 height 18
type input "$.00"
click at [878, 428] on button "Save Edits" at bounding box center [863, 430] width 78 height 21
checkbox input "false"
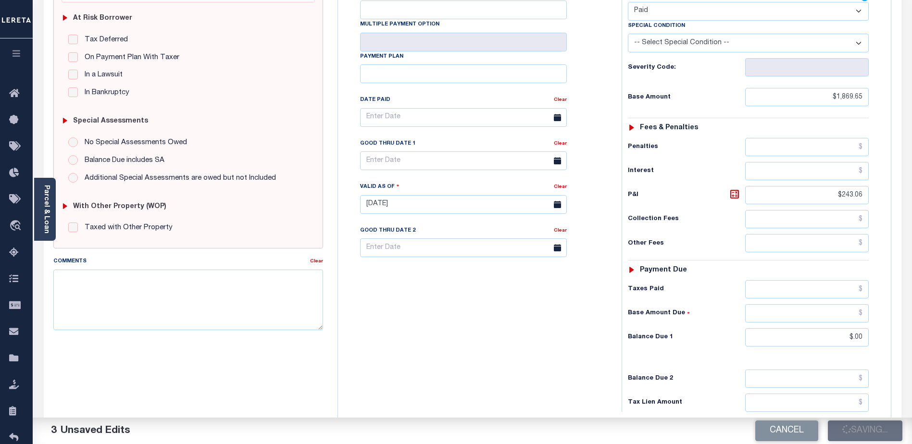
checkbox input "false"
type input "$1,869.65"
type input "$243.06"
type input "$0"
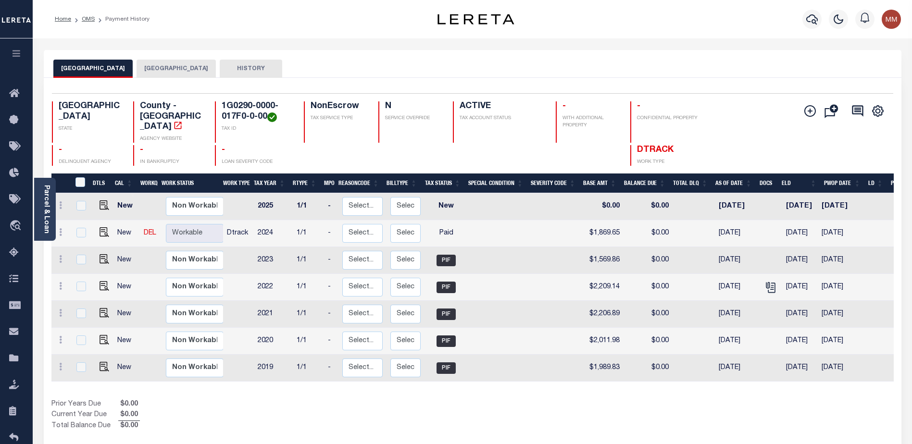
click at [148, 71] on button "[GEOGRAPHIC_DATA]" at bounding box center [175, 69] width 79 height 18
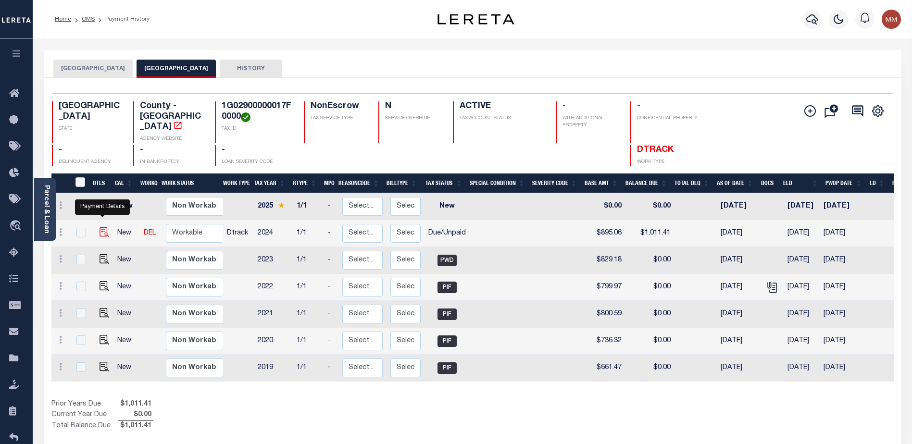
click at [102, 227] on img "" at bounding box center [104, 232] width 10 height 10
checkbox input "true"
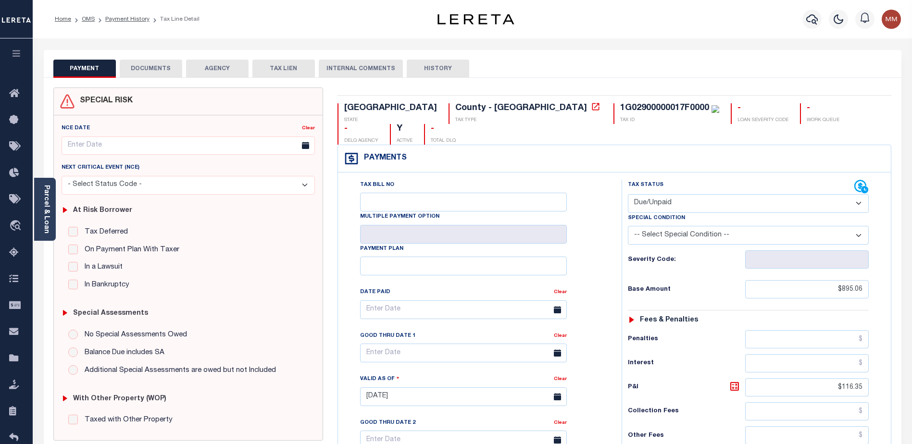
click at [856, 194] on select "- Select Status Code - Open Due/Unpaid Paid Incomplete No Tax Due Internal Refu…" at bounding box center [748, 203] width 241 height 19
select select "PYD"
click at [628, 194] on select "- Select Status Code - Open Due/Unpaid Paid Incomplete No Tax Due Internal Refu…" at bounding box center [748, 203] width 241 height 19
type input "[DATE]"
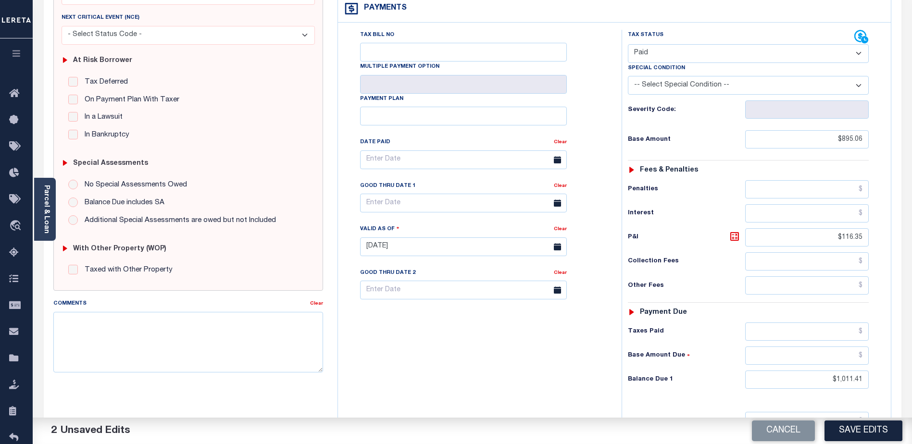
scroll to position [240, 0]
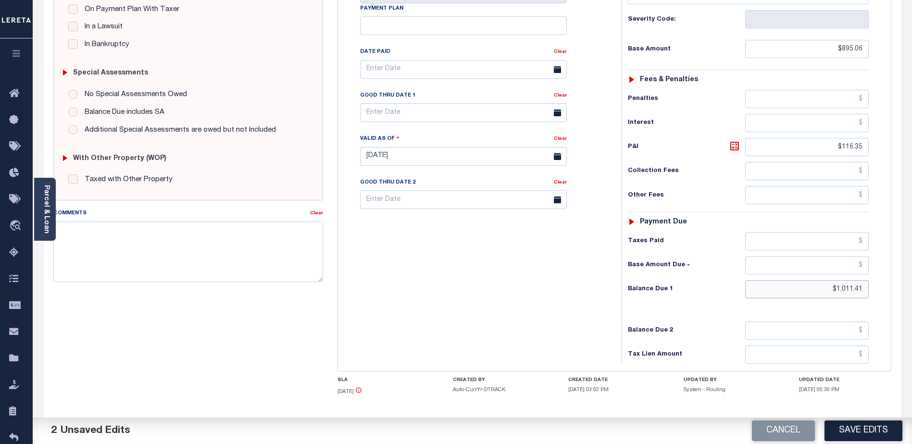
click at [796, 280] on input "$1,011.41" at bounding box center [806, 289] width 123 height 18
type input "$.00"
click at [862, 428] on button "Save Edits" at bounding box center [863, 430] width 78 height 21
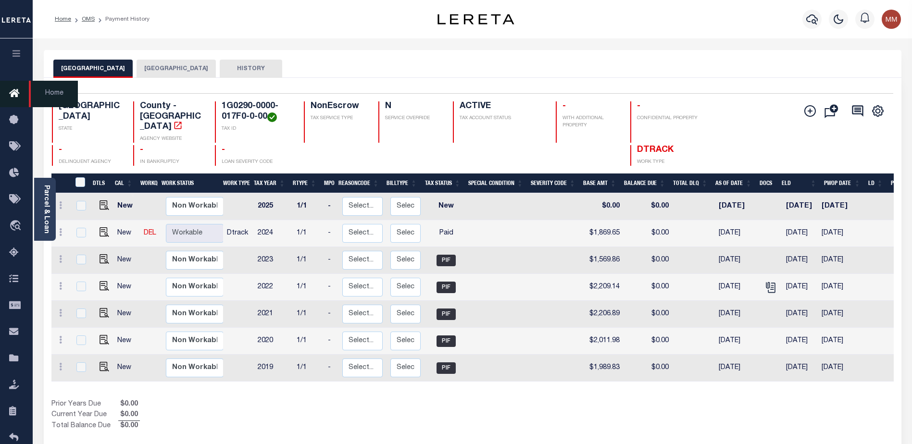
click at [15, 96] on icon at bounding box center [16, 94] width 15 height 12
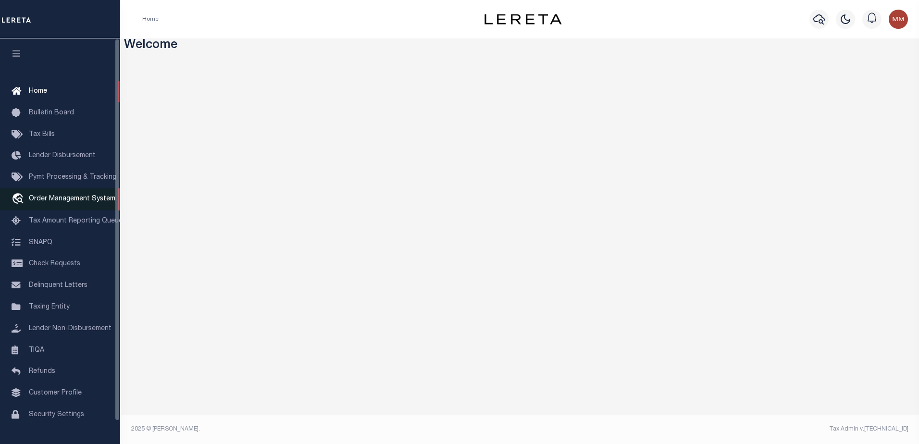
click at [83, 195] on link "travel_explore Order Management System" at bounding box center [60, 199] width 120 height 22
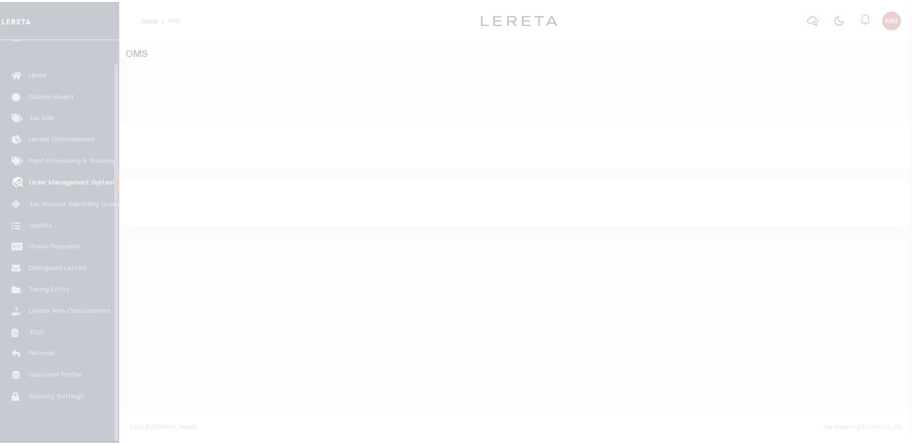
scroll to position [24, 0]
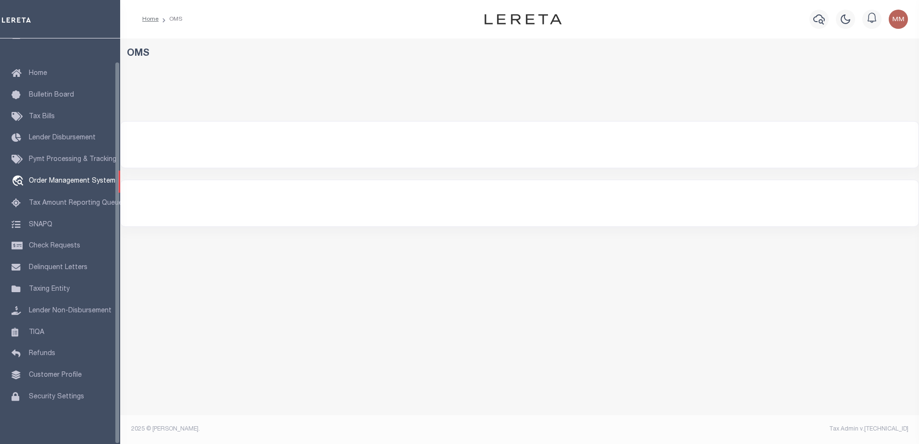
select select "200"
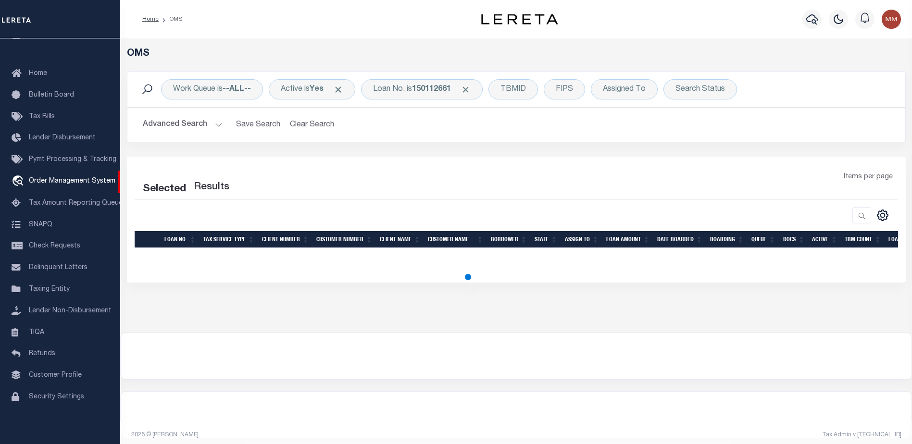
select select "200"
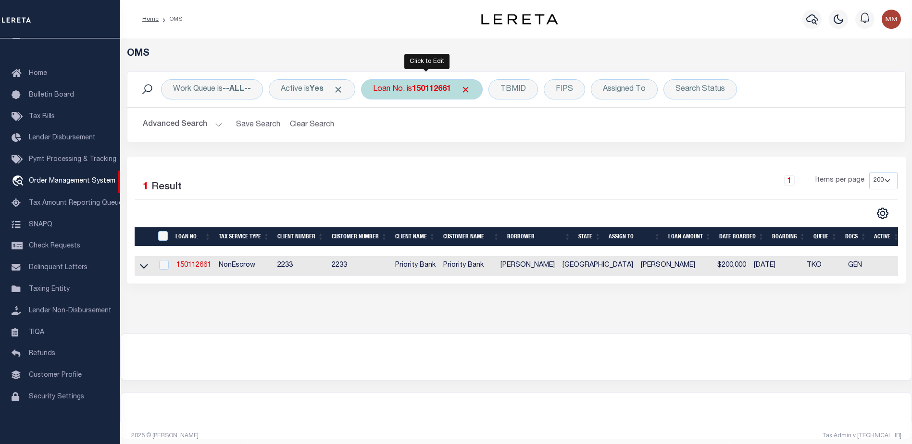
click at [428, 89] on b "150112661" at bounding box center [431, 90] width 39 height 8
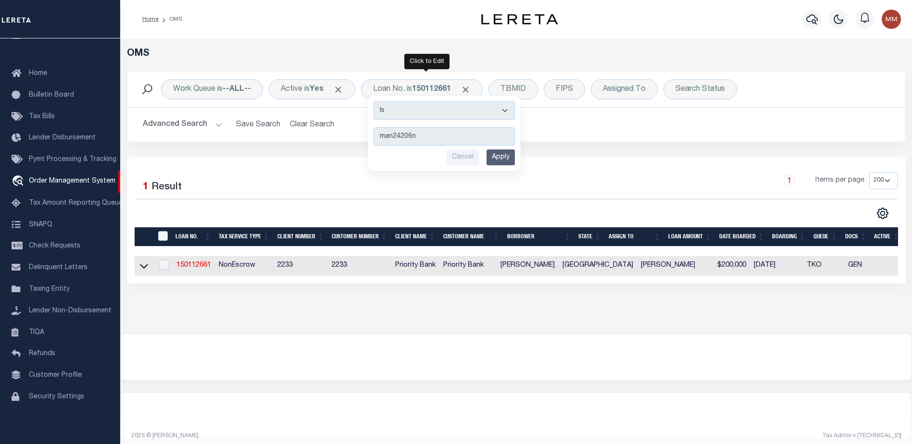
type input "man24206nd"
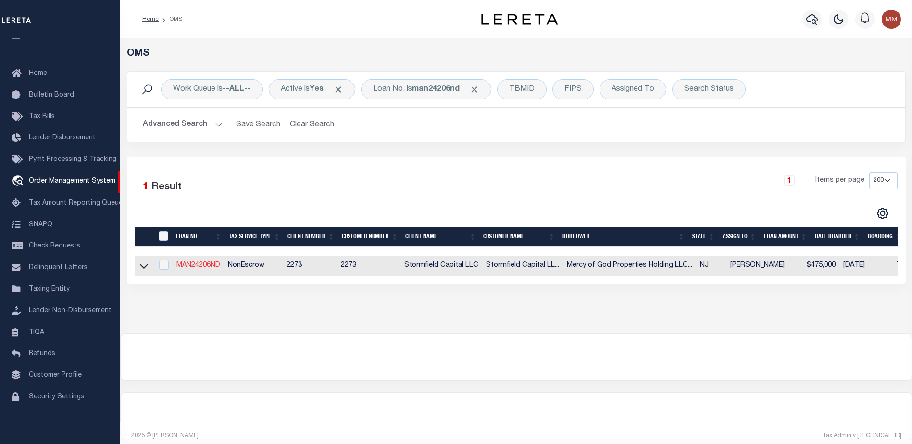
click at [187, 266] on link "MAN24206ND" at bounding box center [198, 265] width 44 height 7
type input "MAN24206ND"
type input "Mercy of God Properties Holding LLC - Newark, NJ"
select select
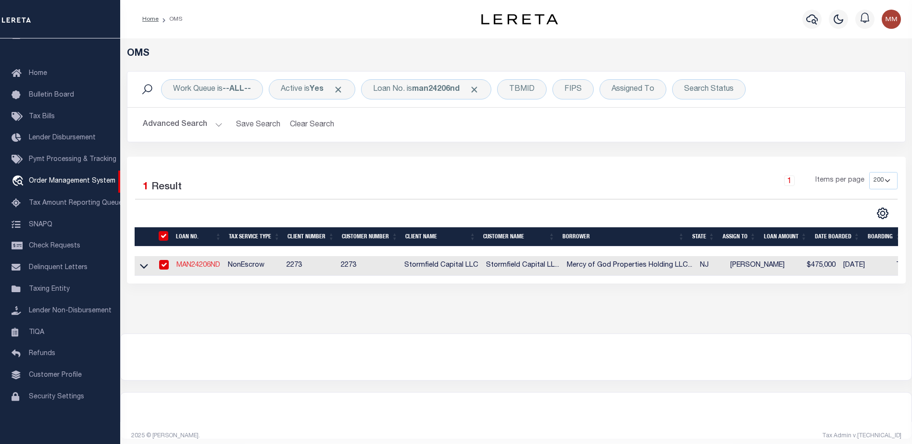
type input "3 Poe Pl"
select select "10"
select select "NonEscrow"
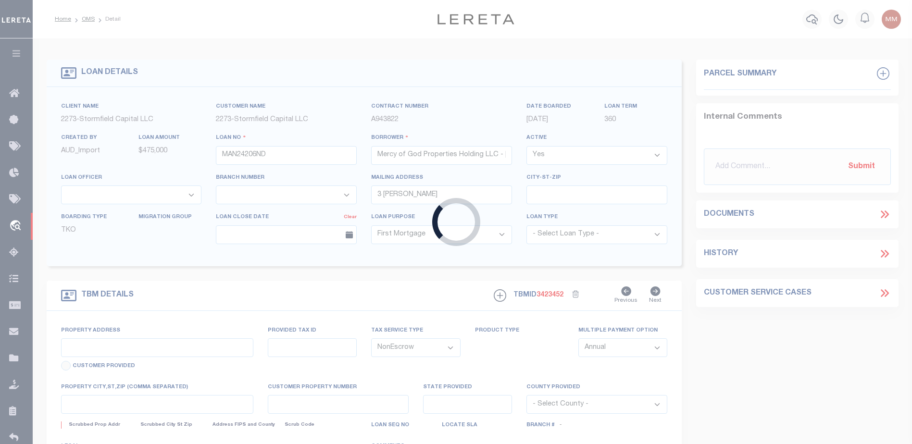
type input "595-597 S 18th St"
type input "0714_340_21"
select select
type input "Newark NJ 07103"
type input "NJ"
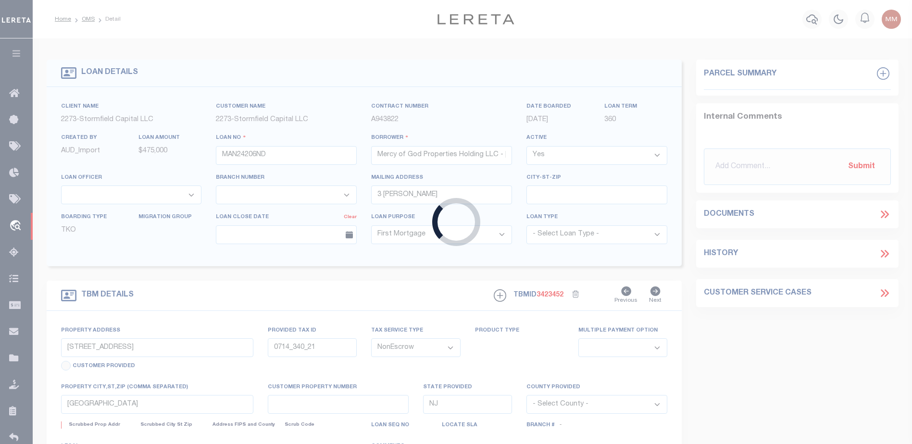
select select
select select "84862"
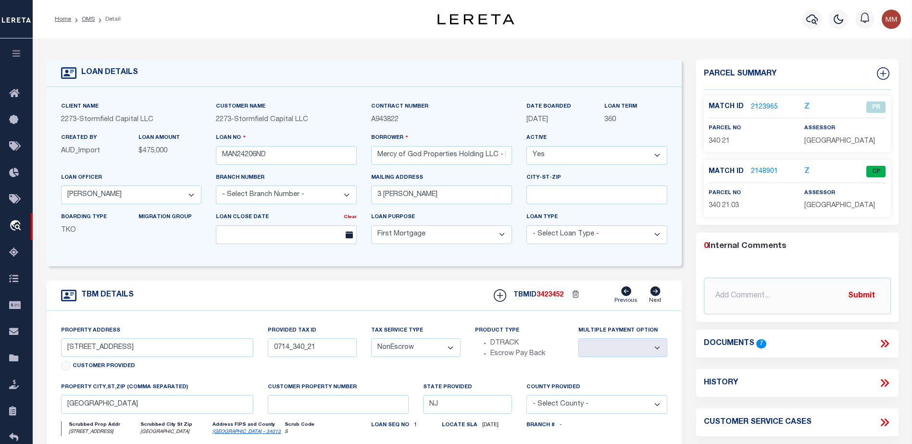
click at [756, 172] on link "2148901" at bounding box center [764, 172] width 27 height 10
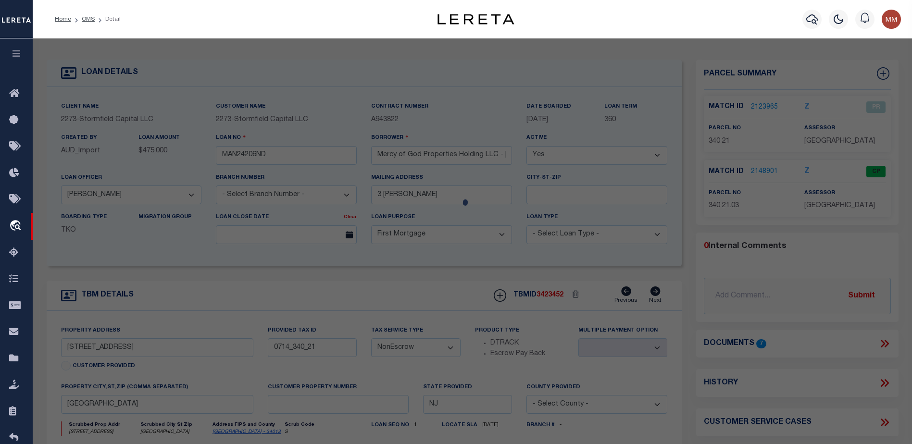
checkbox input "false"
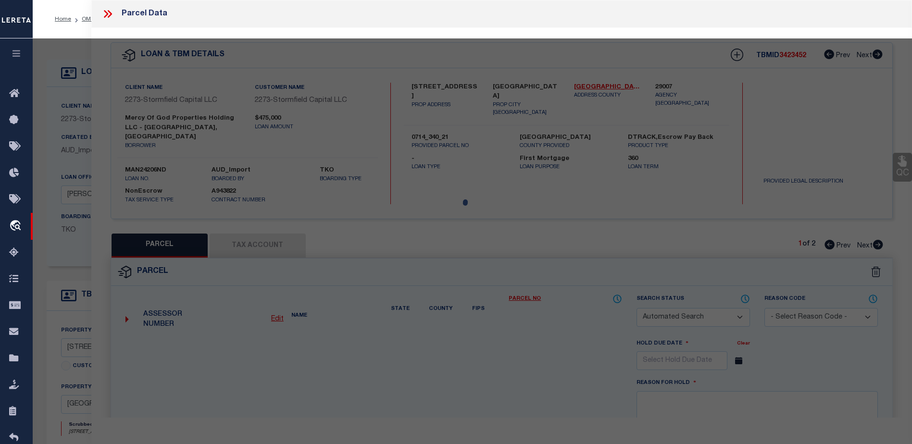
select select "CP"
type input "MERCY OF GOD PROPERTIES HOLDING LLC"
select select
type input "595-597 S 18TH"
checkbox input "false"
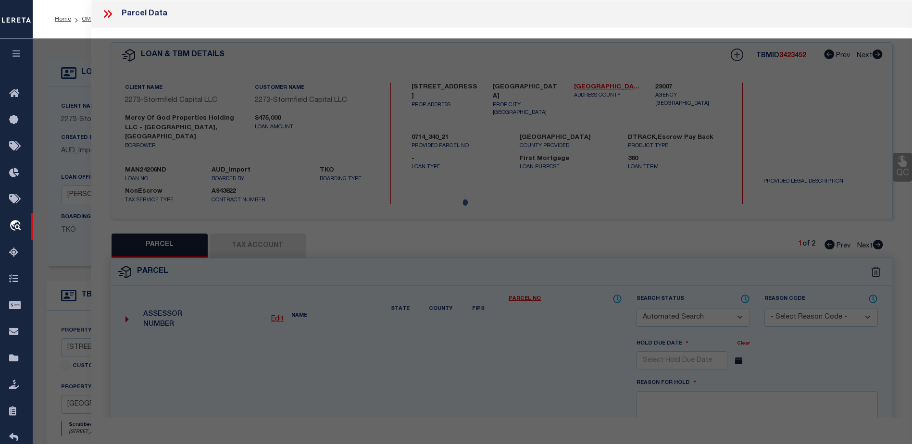
type textarea "B/L/Q:00340 / 00021.03"
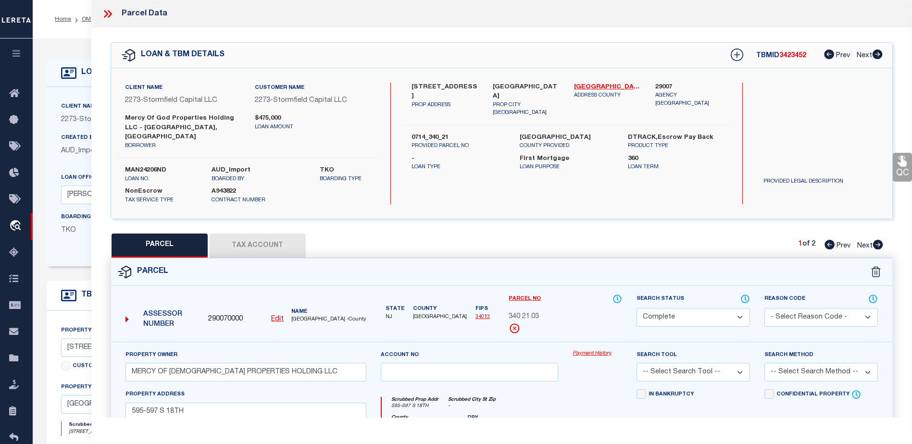
click at [585, 350] on link "Payment History" at bounding box center [596, 354] width 49 height 8
click at [19, 93] on icon at bounding box center [16, 94] width 15 height 12
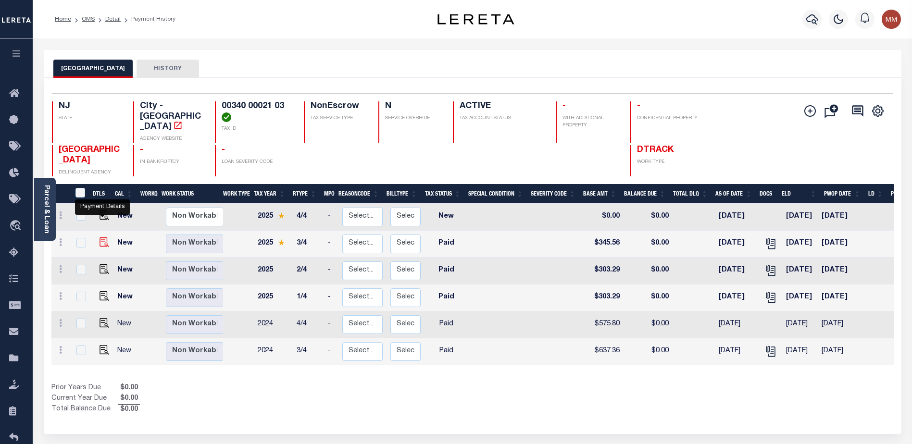
click at [105, 237] on img "" at bounding box center [104, 242] width 10 height 10
checkbox input "true"
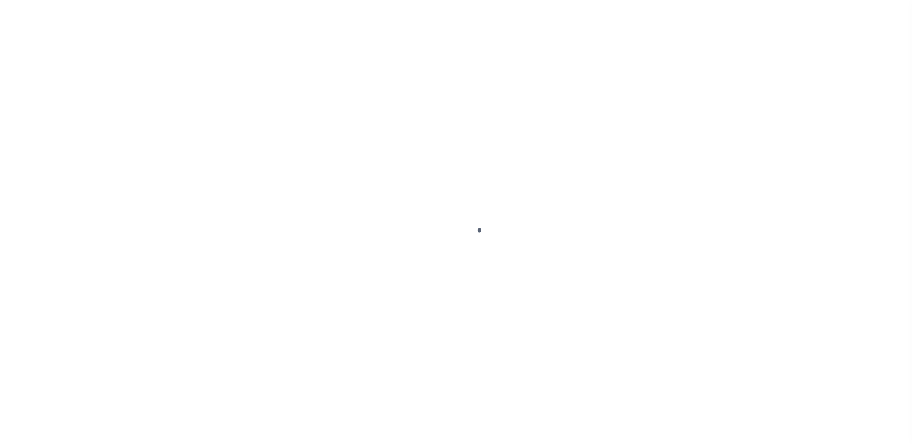
select select "PYD"
